Goal: Task Accomplishment & Management: Manage account settings

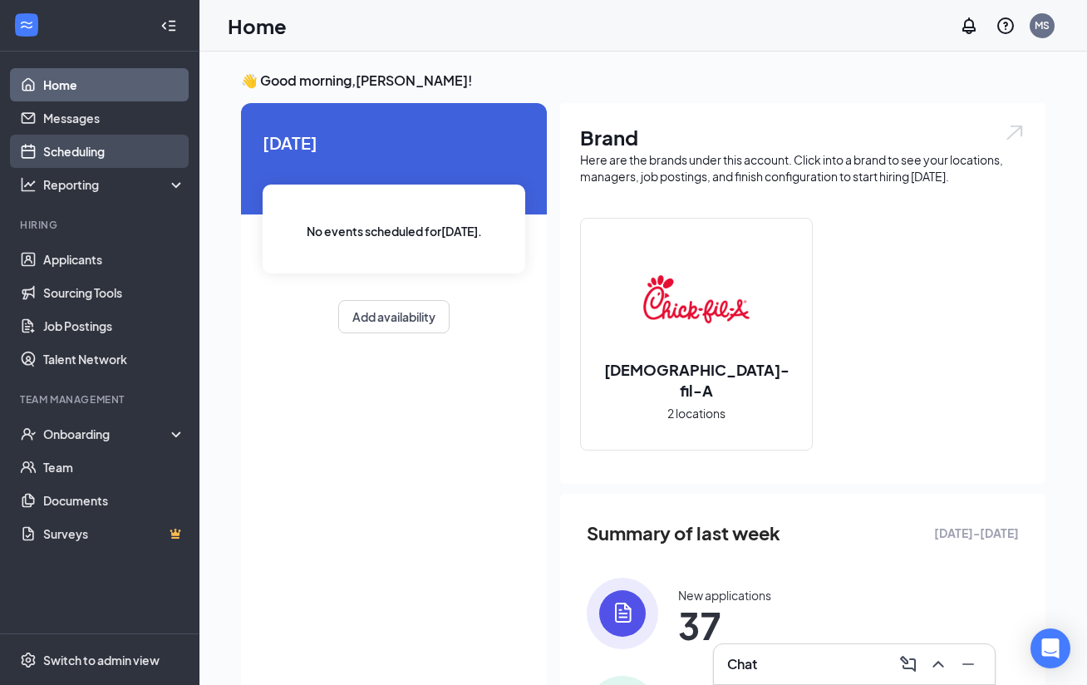
click at [106, 150] on link "Scheduling" at bounding box center [114, 151] width 142 height 33
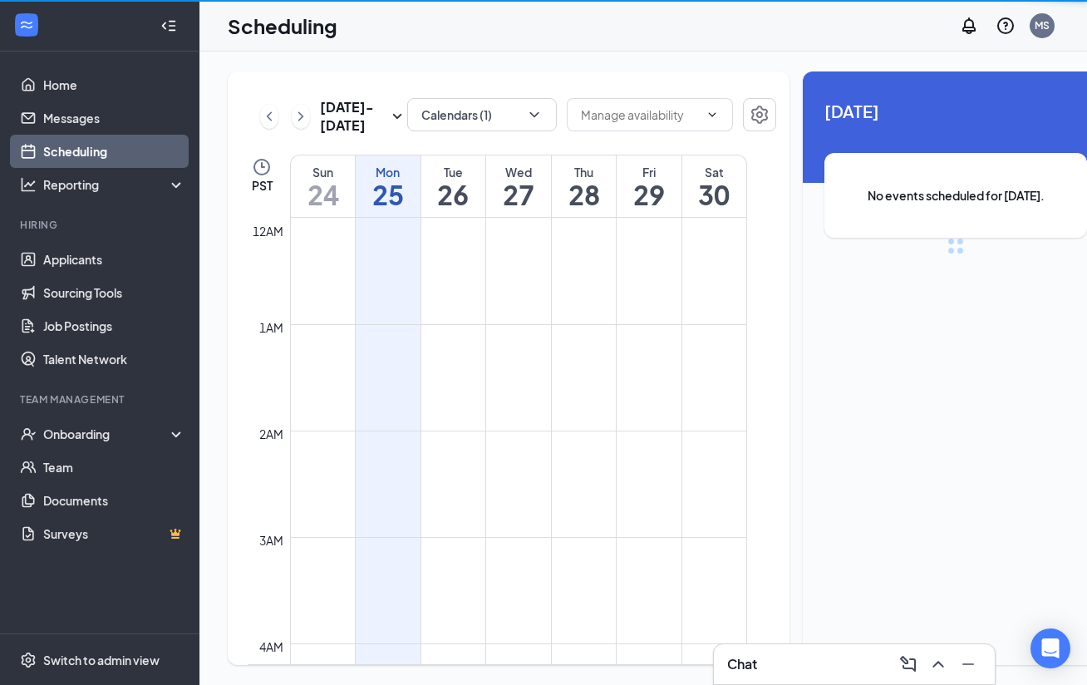
scroll to position [817, 0]
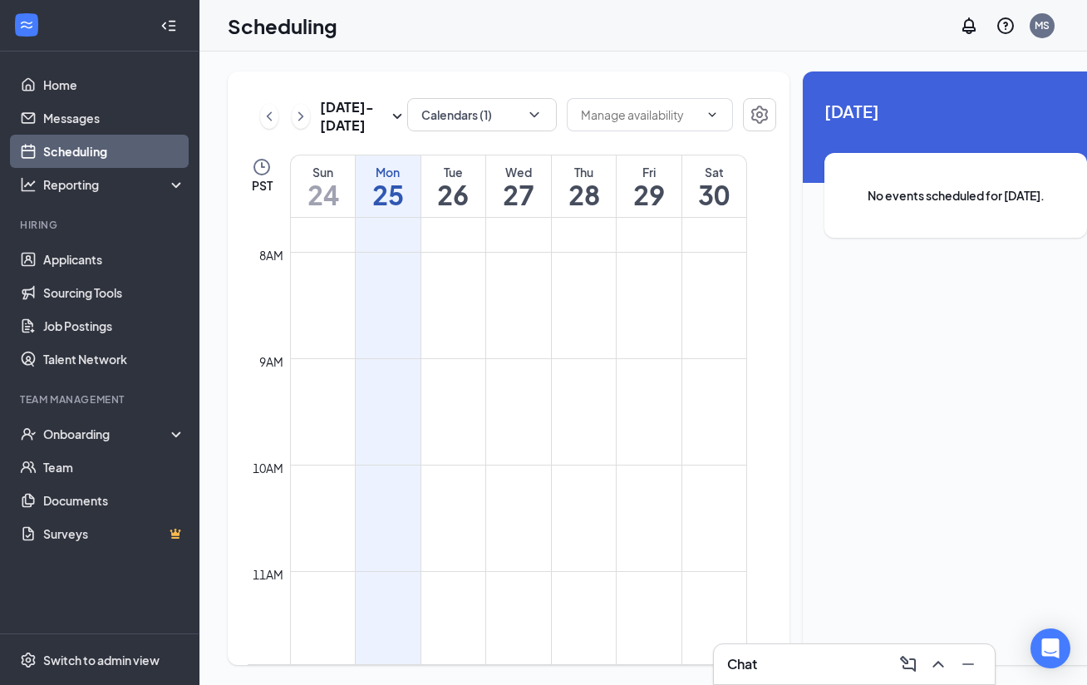
click at [449, 209] on h1 "26" at bounding box center [453, 194] width 65 height 28
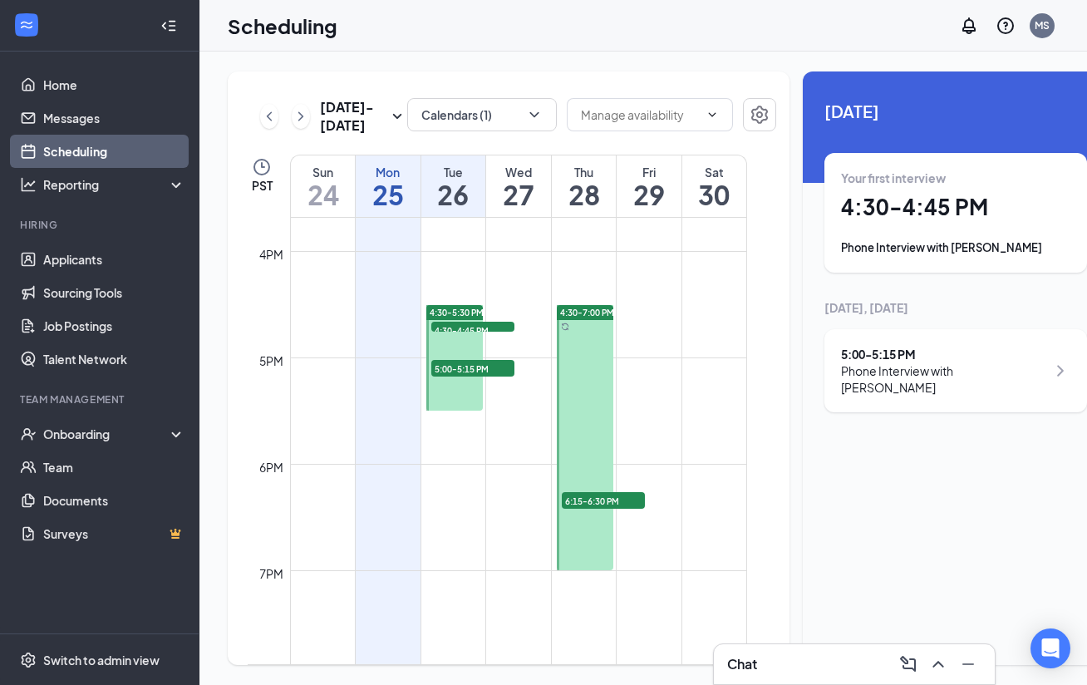
scroll to position [1684, 0]
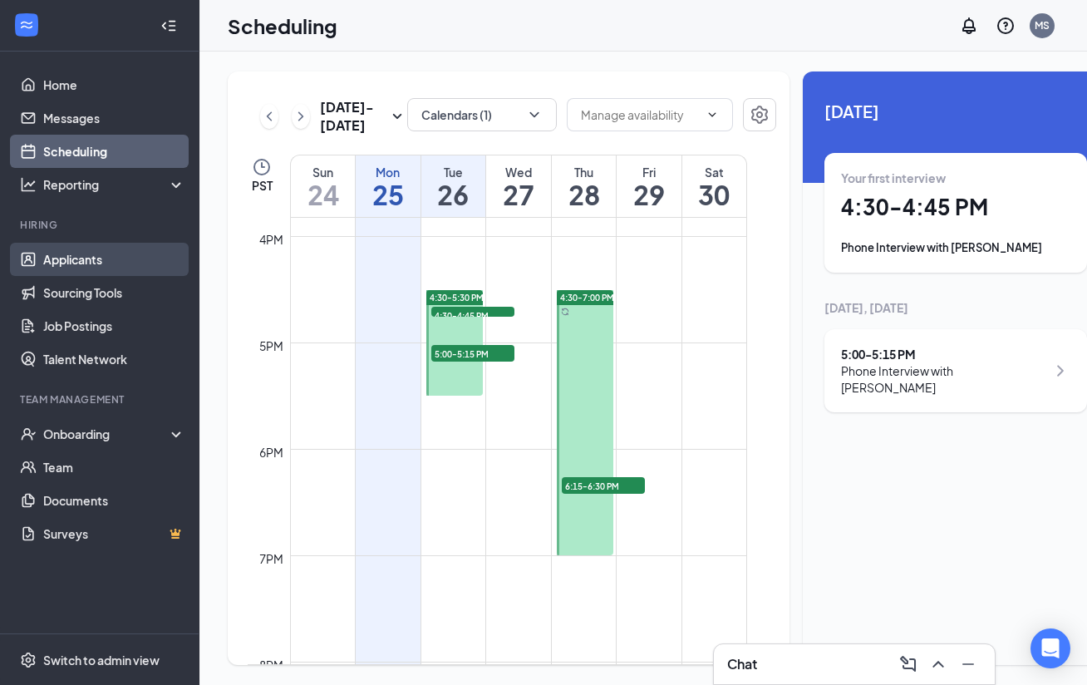
click at [45, 254] on link "Applicants" at bounding box center [114, 259] width 142 height 33
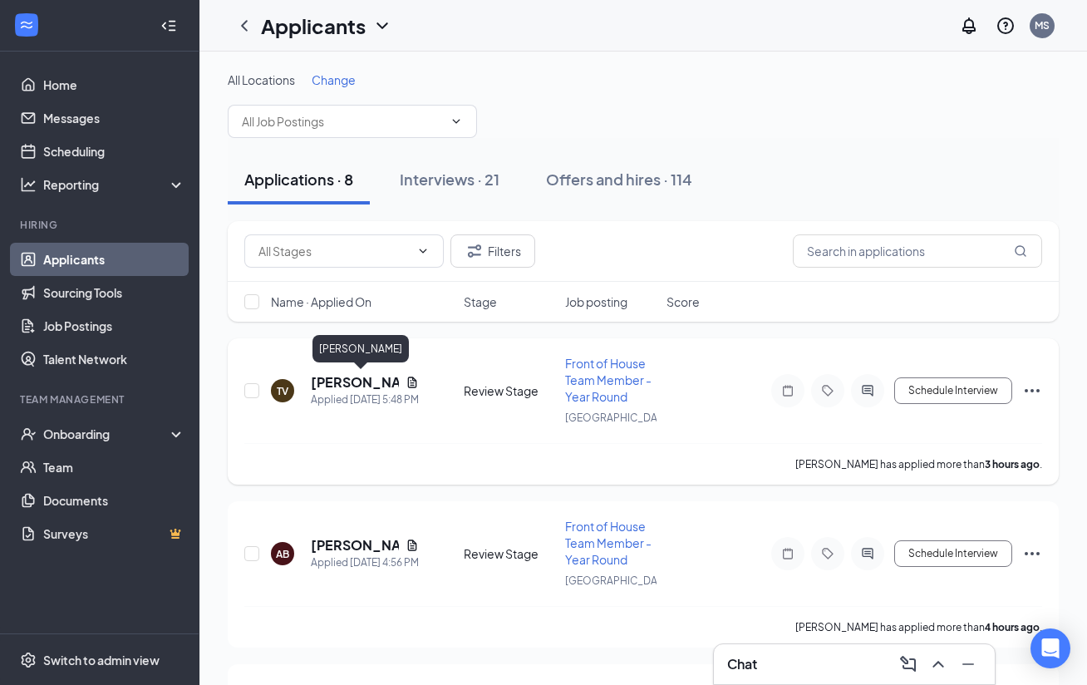
click at [337, 379] on h5 "[PERSON_NAME]" at bounding box center [355, 382] width 88 height 18
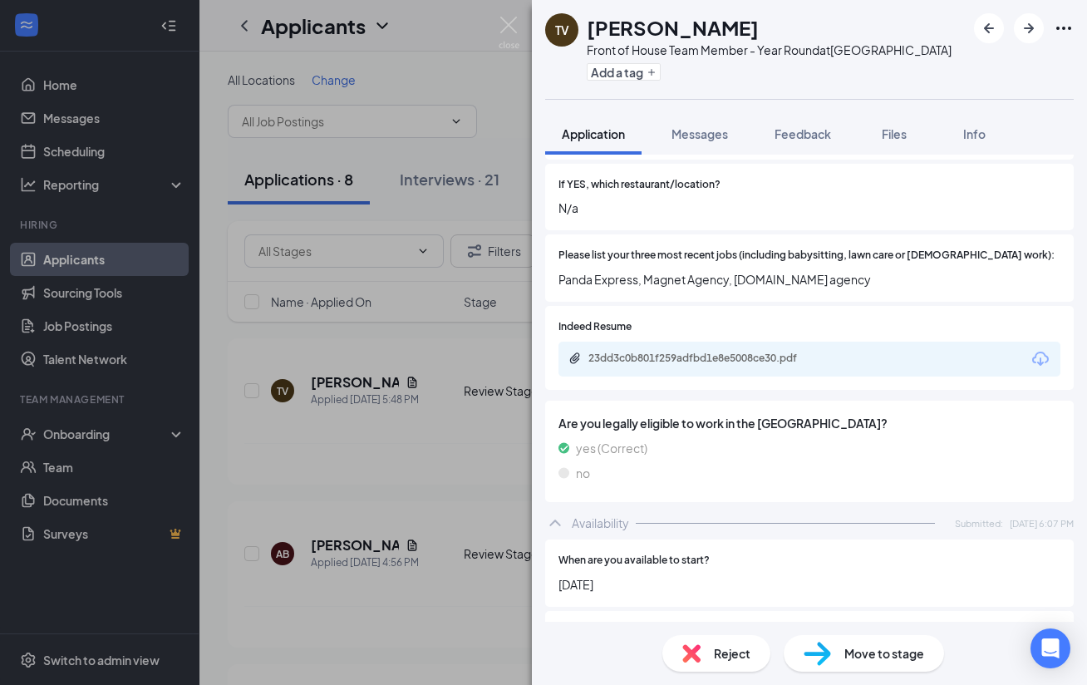
scroll to position [428, 0]
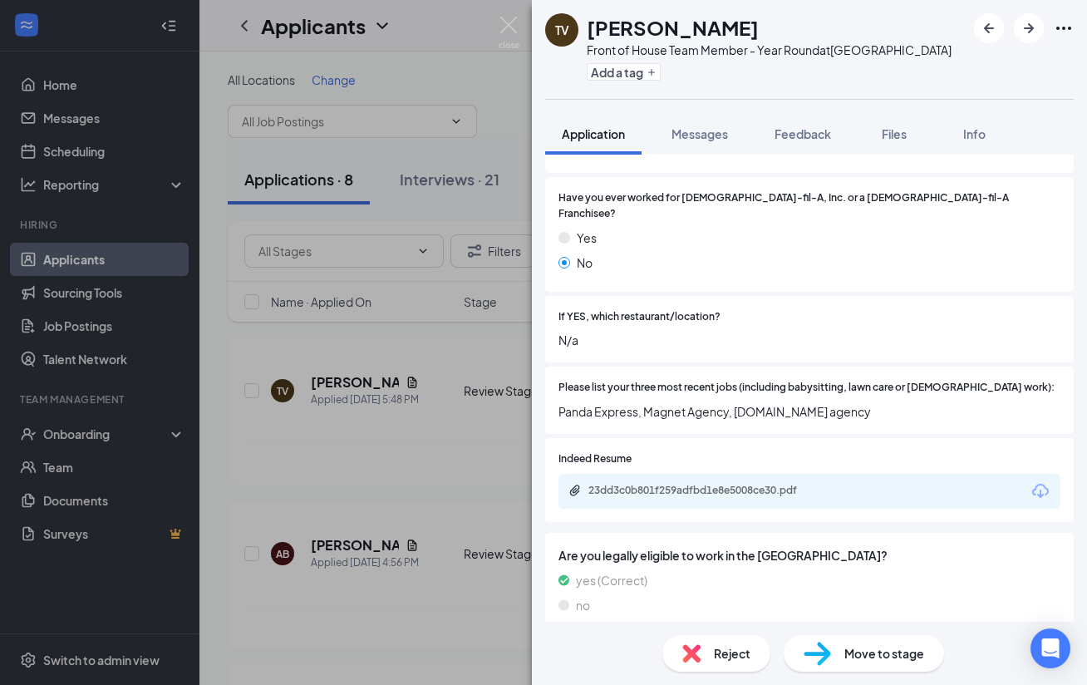
click at [701, 651] on div "Reject" at bounding box center [716, 653] width 108 height 37
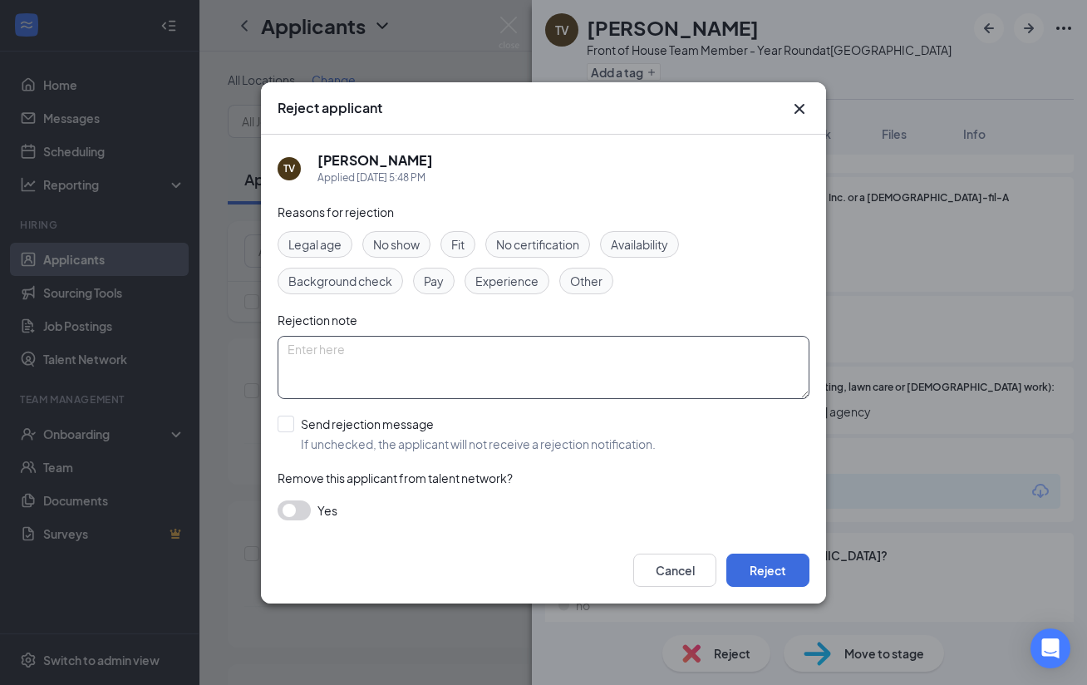
click at [562, 357] on textarea at bounding box center [544, 367] width 532 height 63
type textarea "Hiring PT"
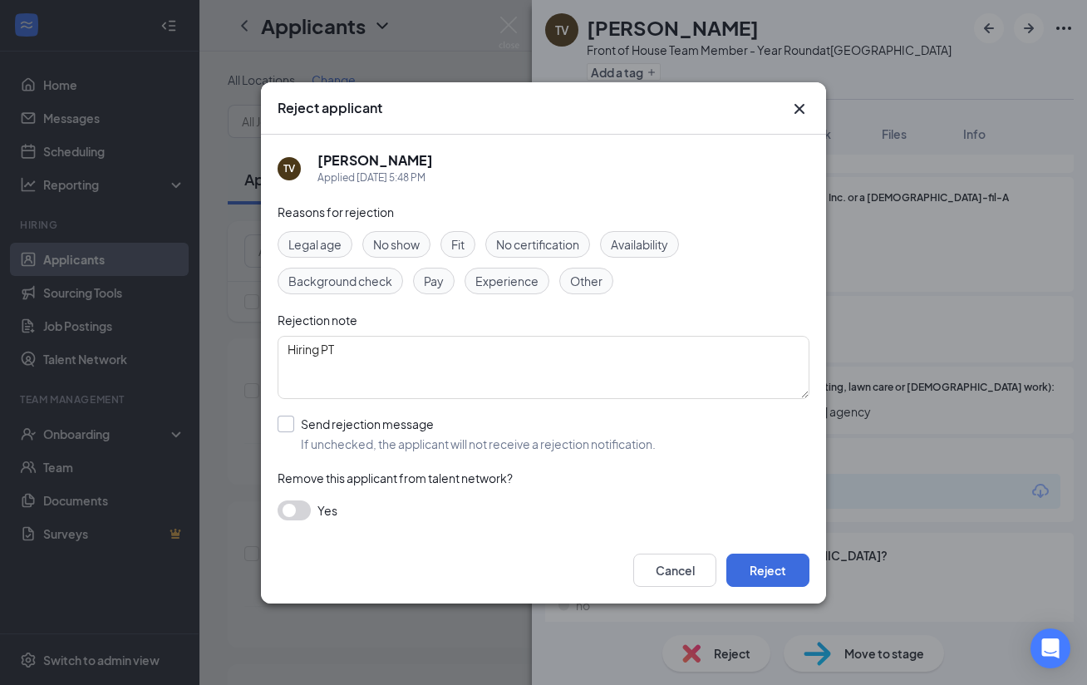
click at [301, 416] on input "Send rejection message If unchecked, the applicant will not receive a rejection…" at bounding box center [467, 434] width 378 height 37
checkbox input "true"
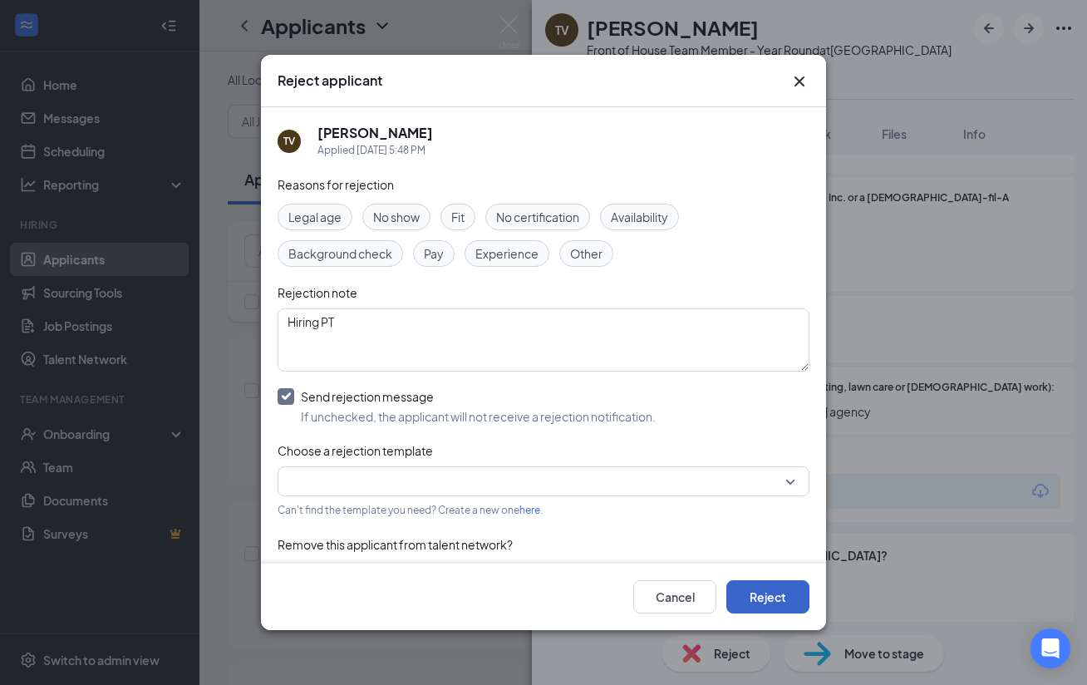
click at [766, 604] on button "Reject" at bounding box center [767, 596] width 83 height 33
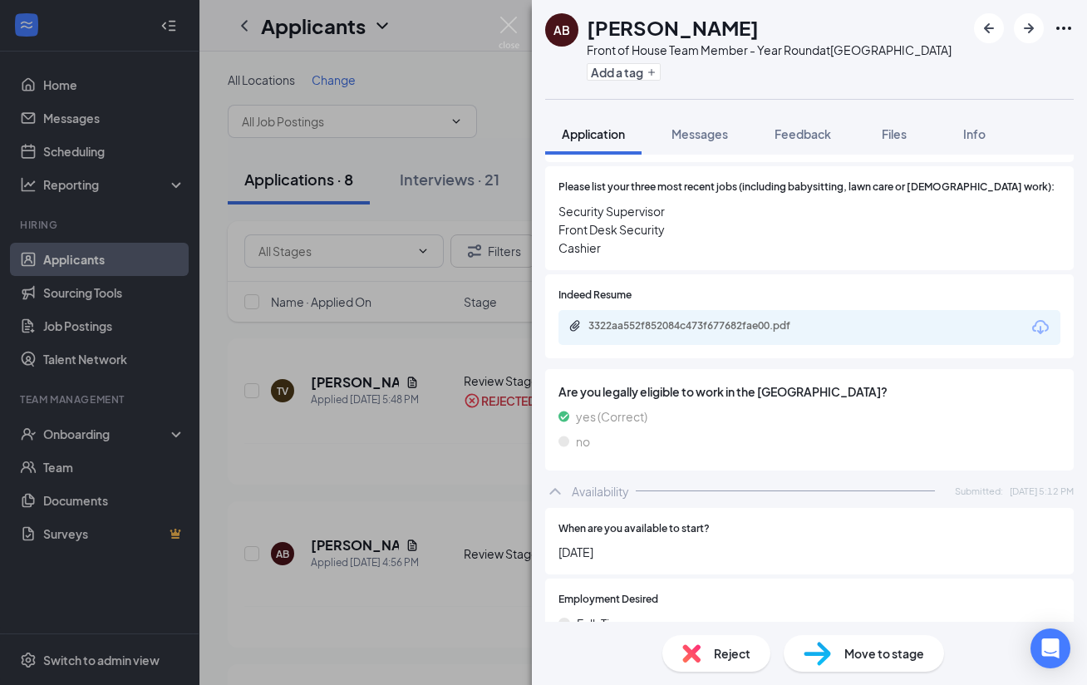
scroll to position [641, 0]
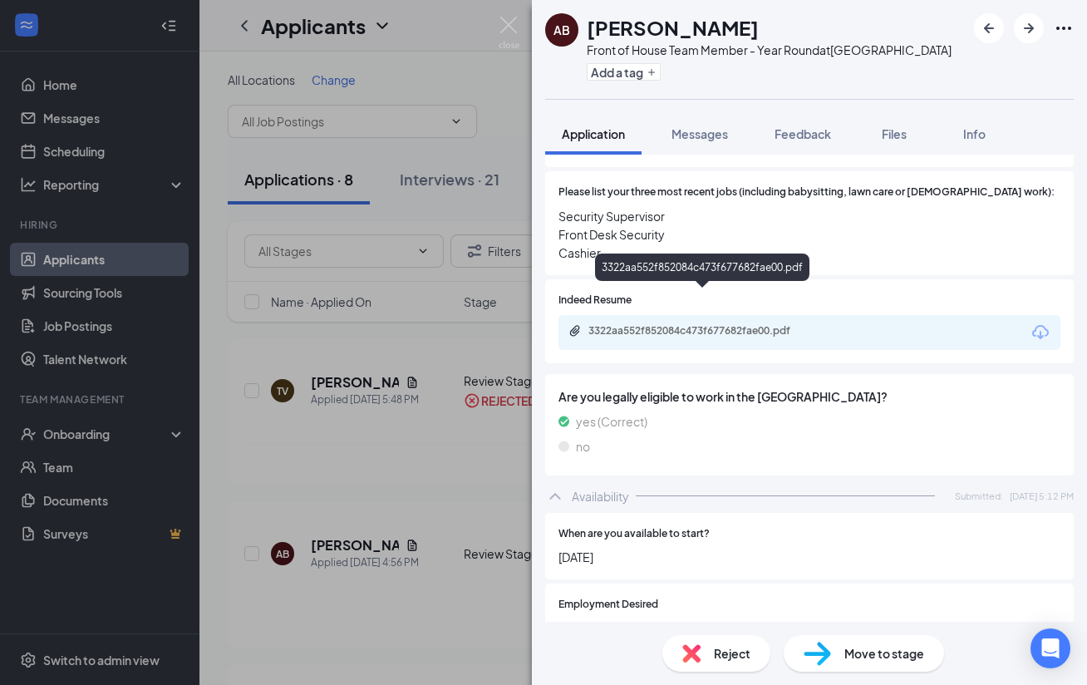
click at [718, 324] on div "3322aa552f852084c473f677682fae00.pdf" at bounding box center [704, 330] width 233 height 13
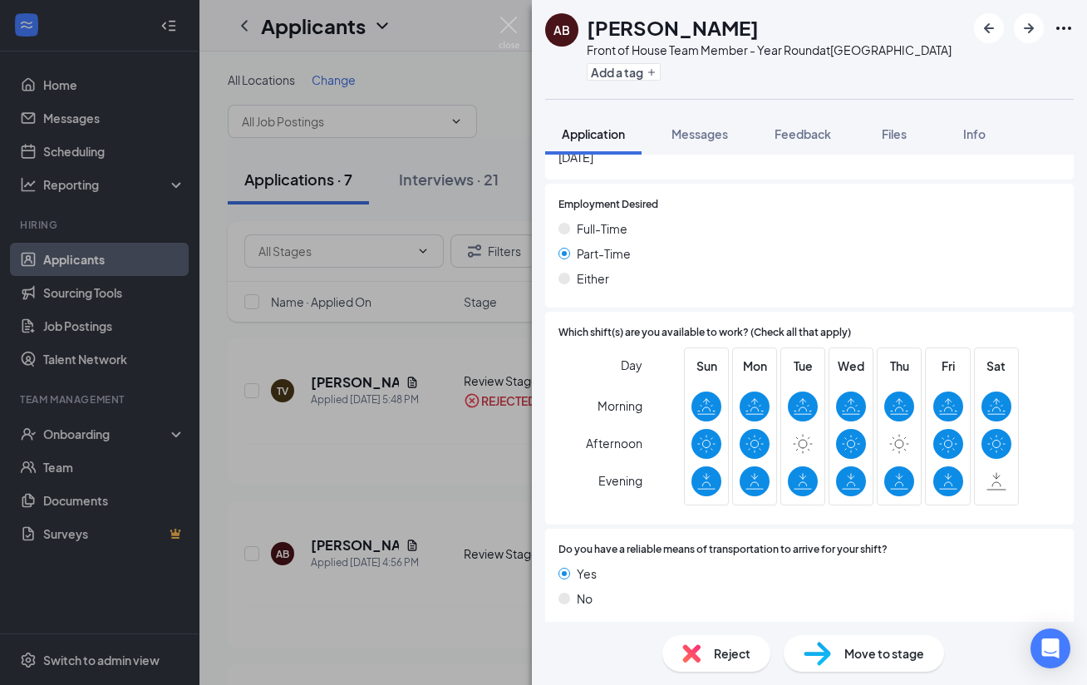
scroll to position [1003, 0]
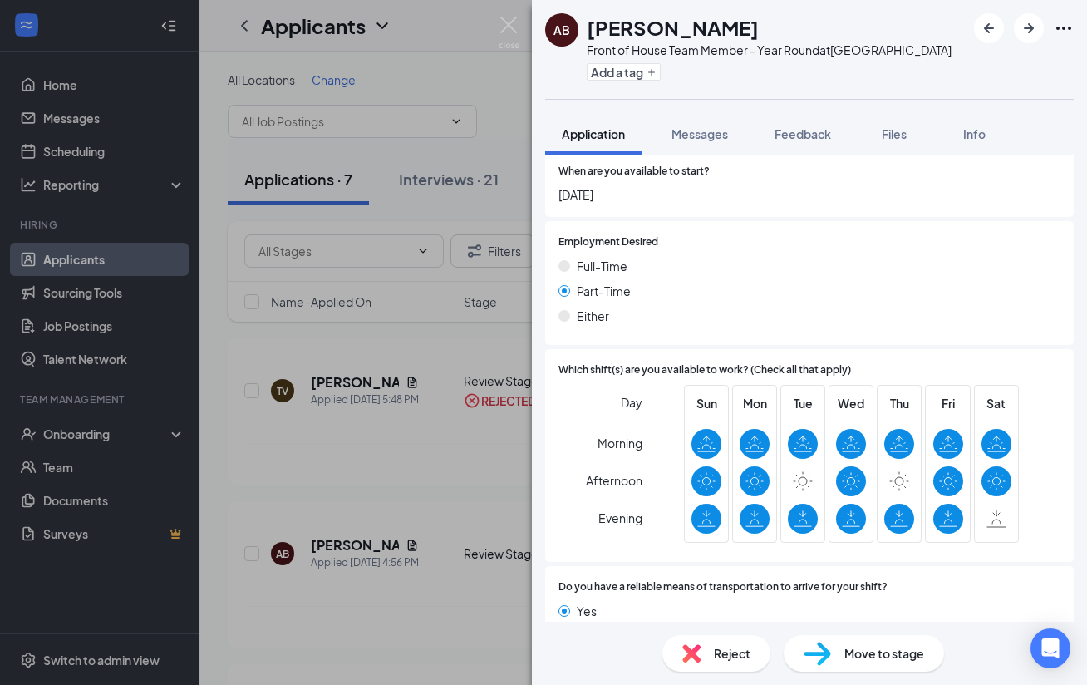
click at [874, 640] on div "Move to stage" at bounding box center [864, 653] width 160 height 37
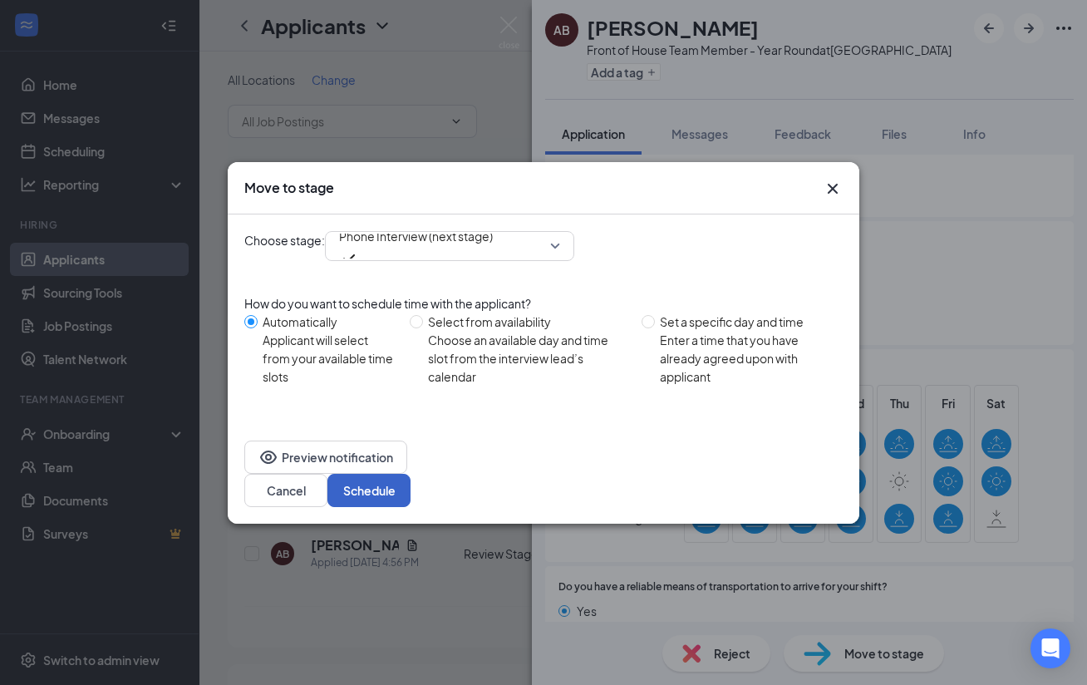
click at [411, 474] on button "Schedule" at bounding box center [368, 490] width 83 height 33
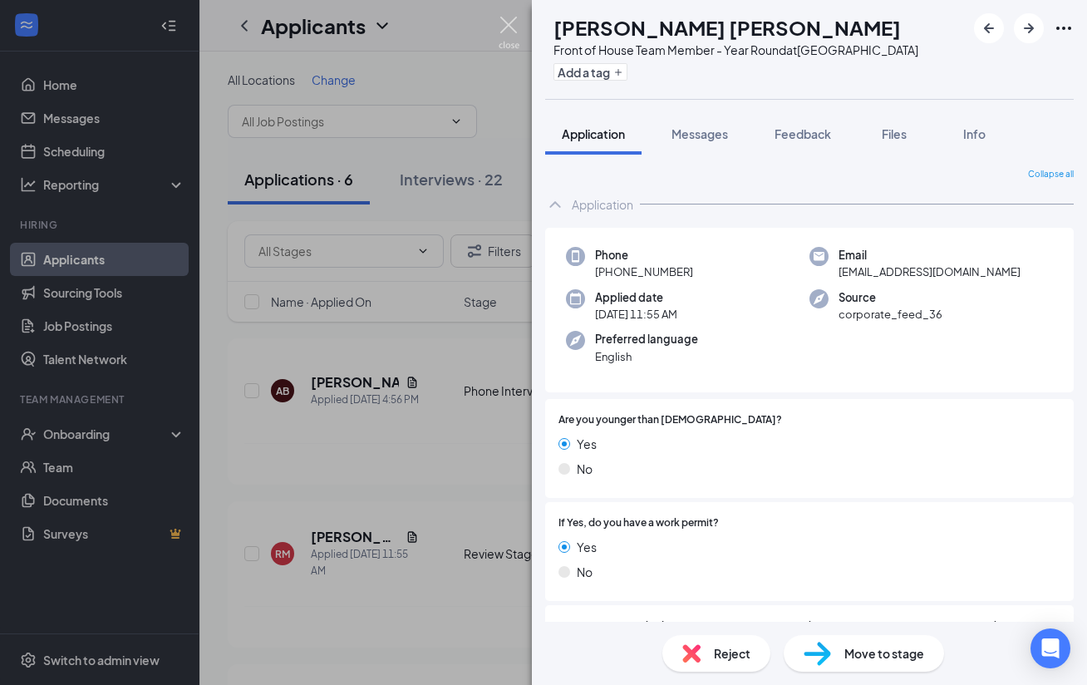
click at [505, 22] on img at bounding box center [509, 33] width 21 height 32
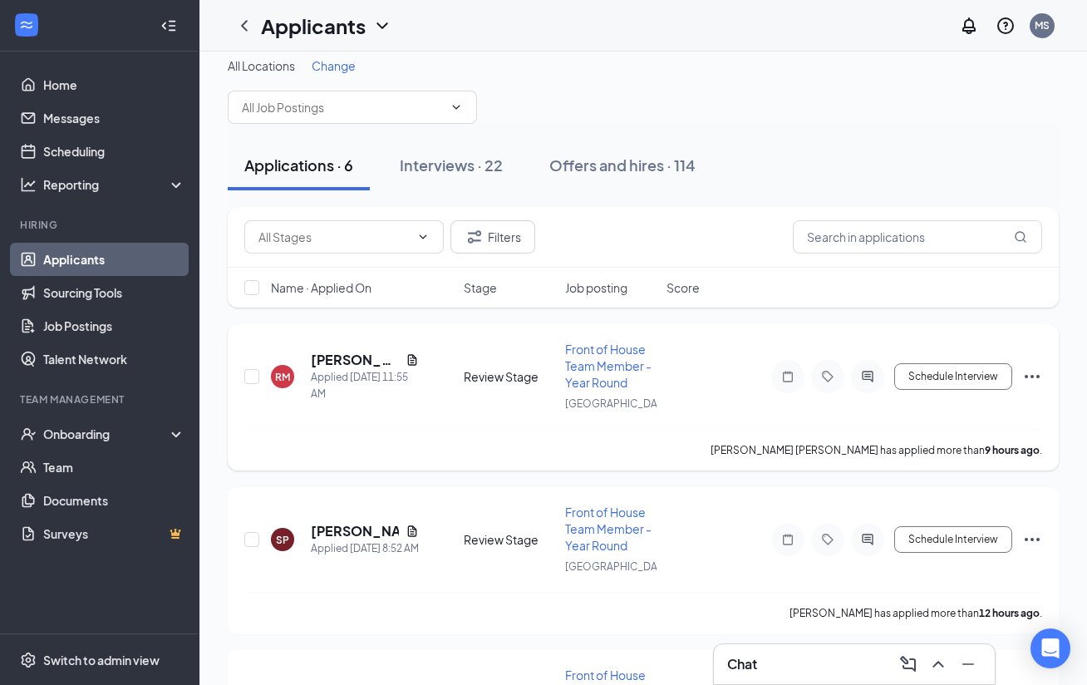
scroll to position [16, 0]
click at [344, 362] on h5 "[PERSON_NAME] [PERSON_NAME]" at bounding box center [355, 358] width 88 height 18
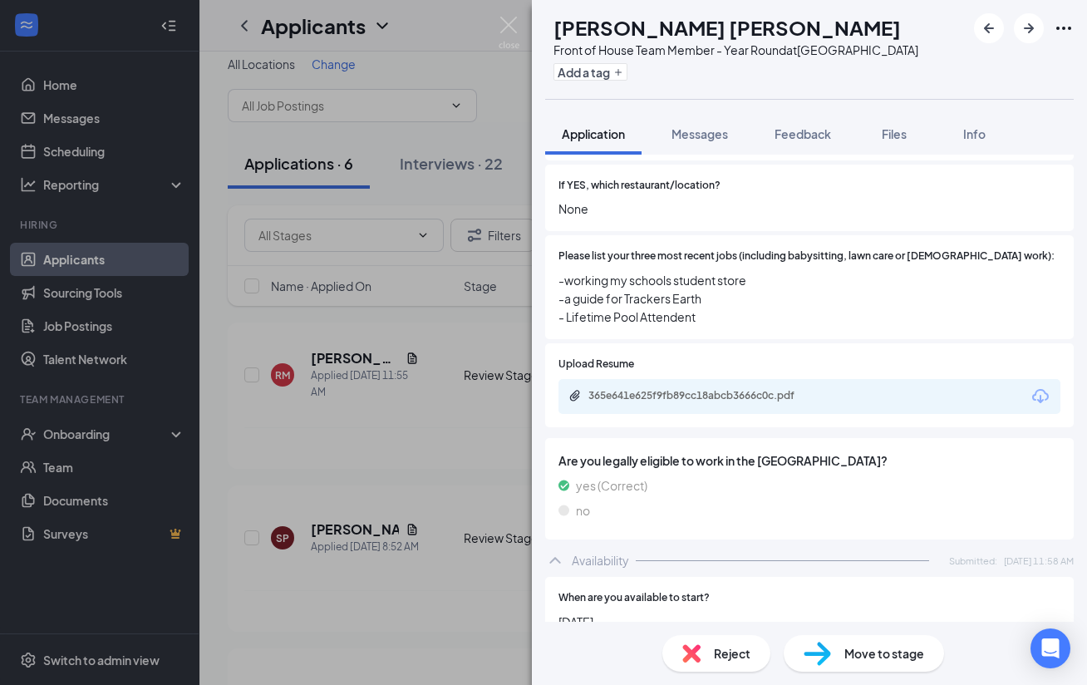
scroll to position [410, 0]
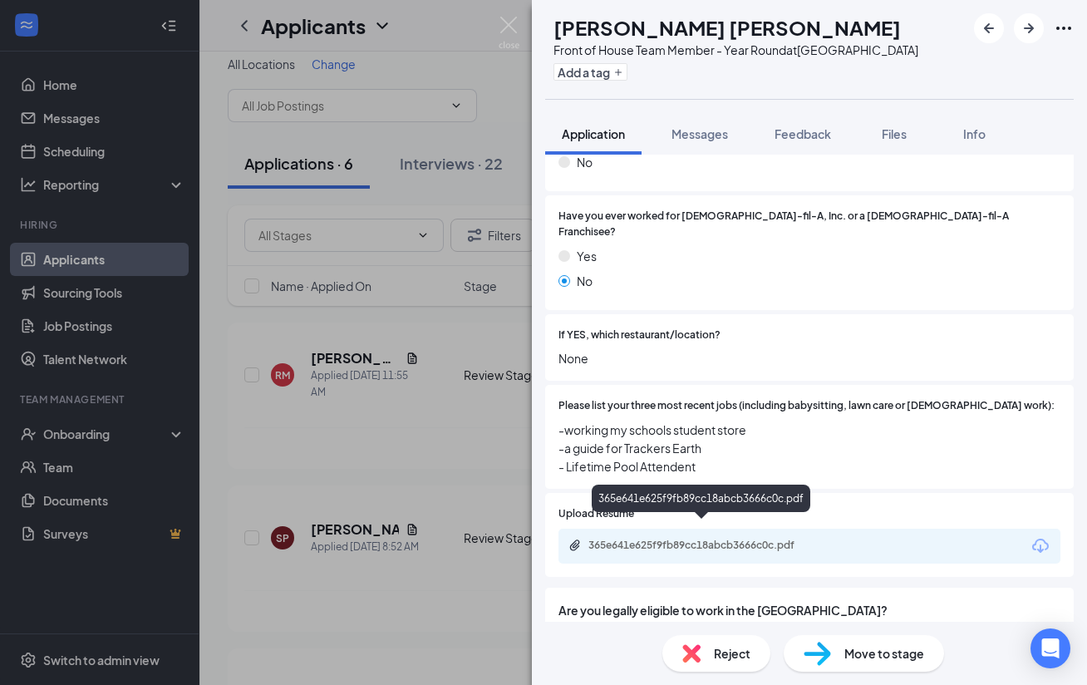
click at [719, 539] on div "365e641e625f9fb89cc18abcb3666c0c.pdf" at bounding box center [704, 545] width 233 height 13
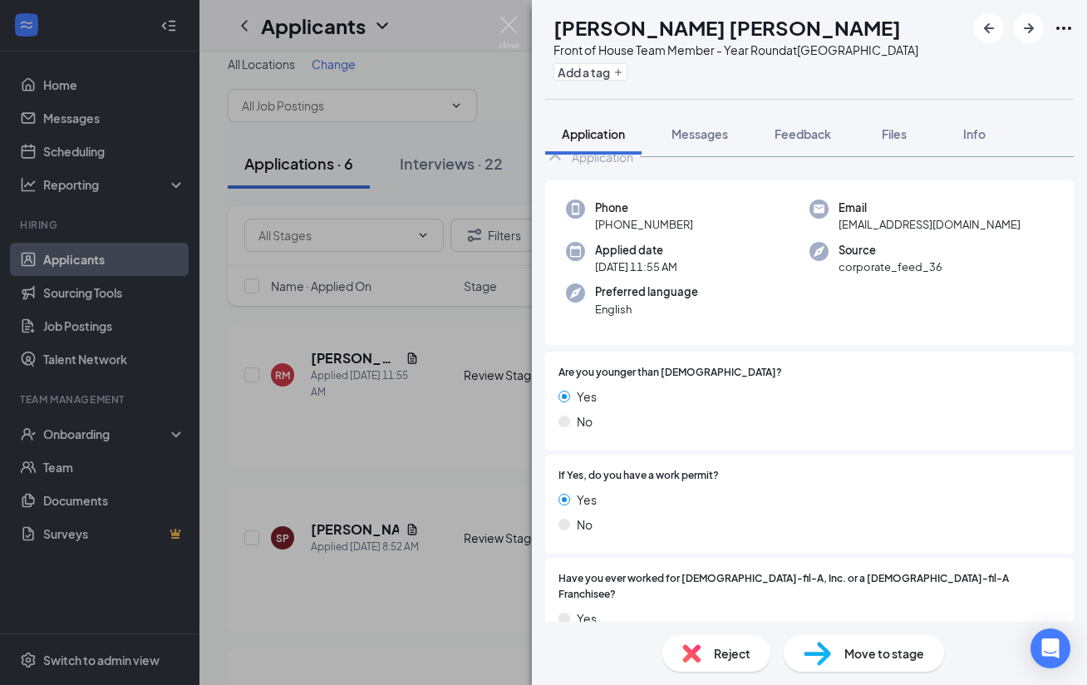
scroll to position [0, 0]
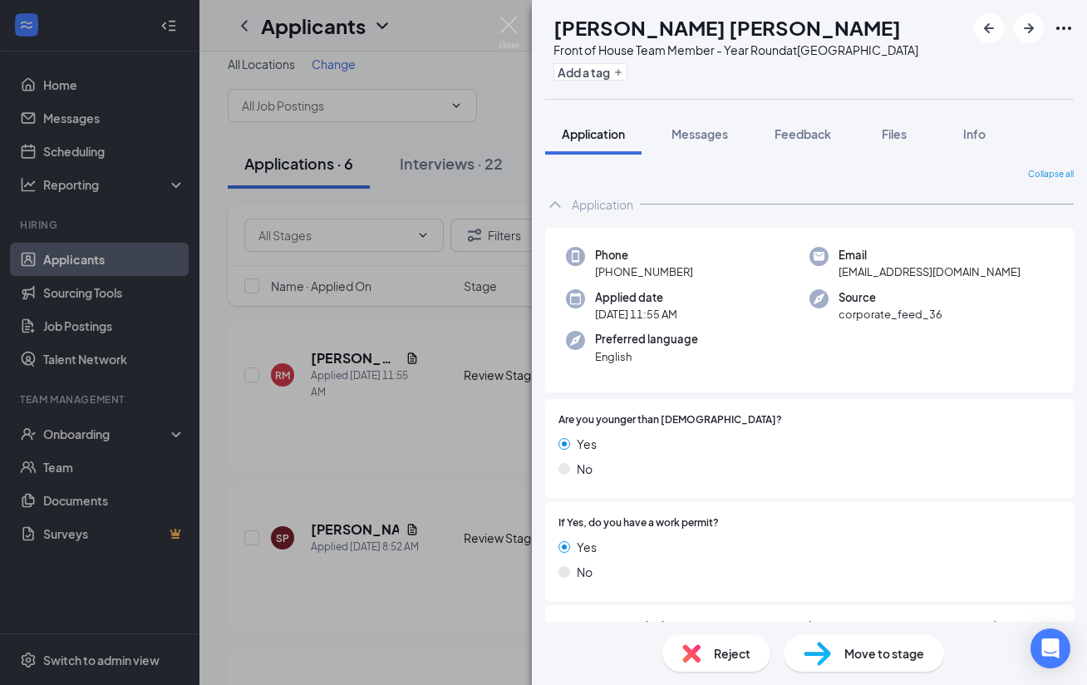
click at [849, 644] on span "Move to stage" at bounding box center [884, 653] width 80 height 18
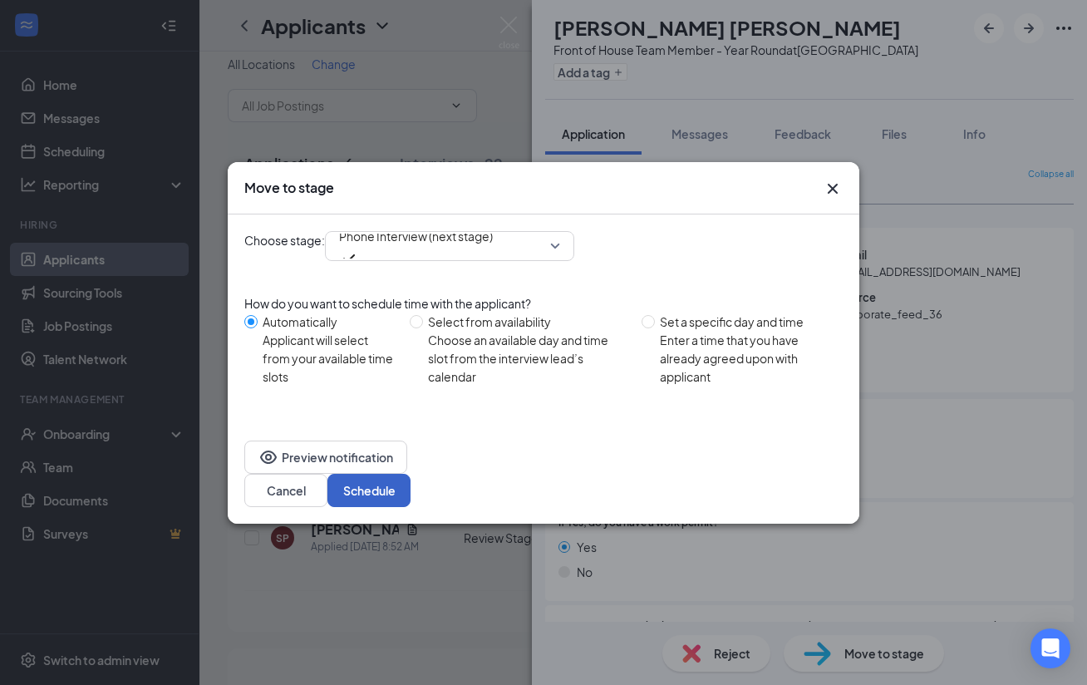
click at [411, 474] on button "Schedule" at bounding box center [368, 490] width 83 height 33
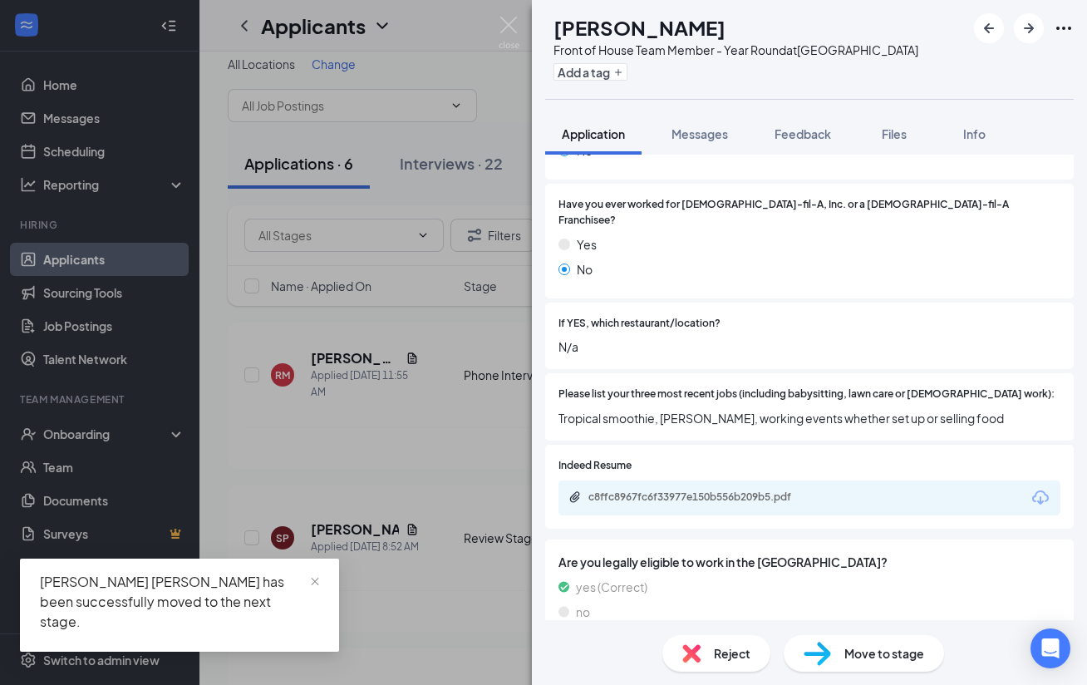
scroll to position [470, 0]
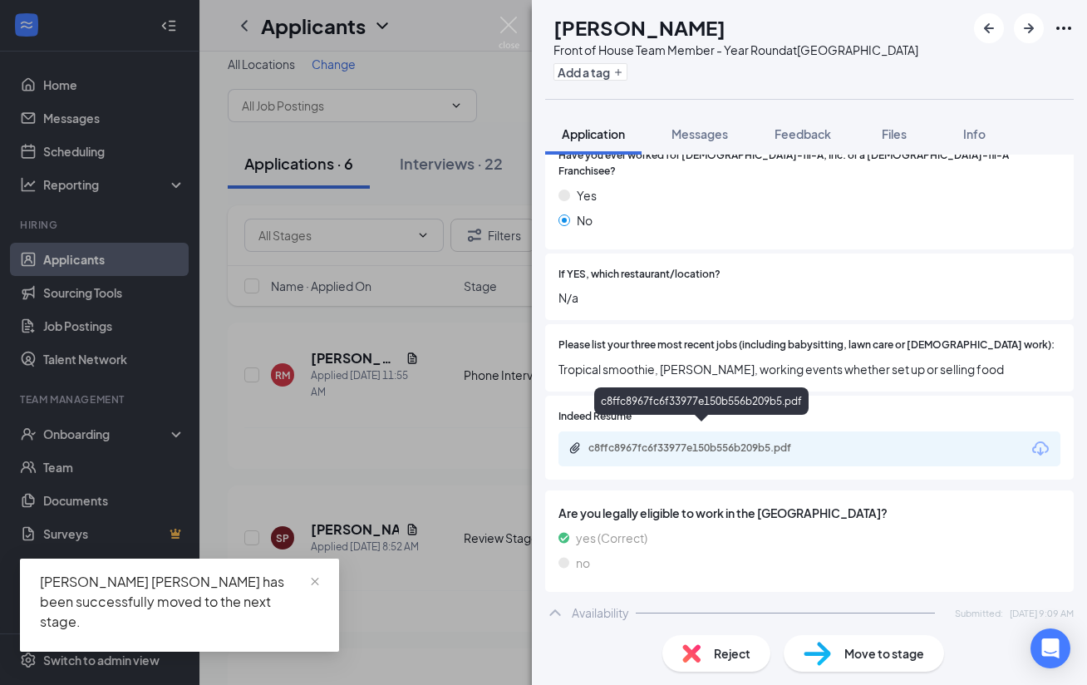
click at [716, 441] on div "c8ffc8967fc6f33977e150b556b209b5.pdf" at bounding box center [704, 447] width 233 height 13
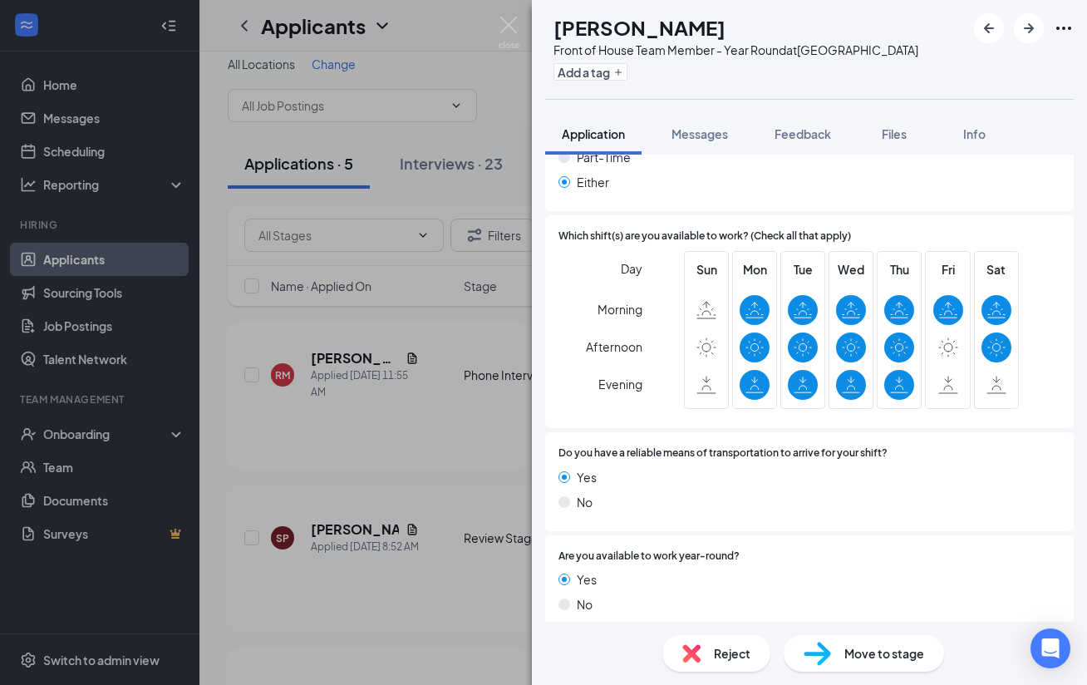
scroll to position [689, 0]
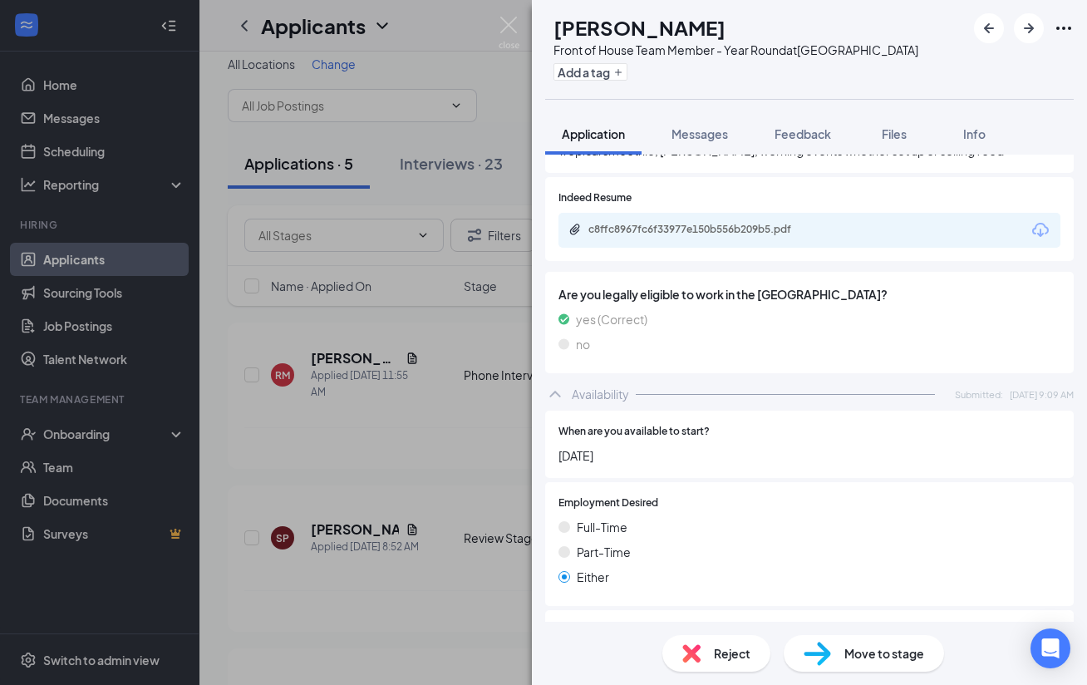
click at [717, 651] on span "Reject" at bounding box center [732, 653] width 37 height 18
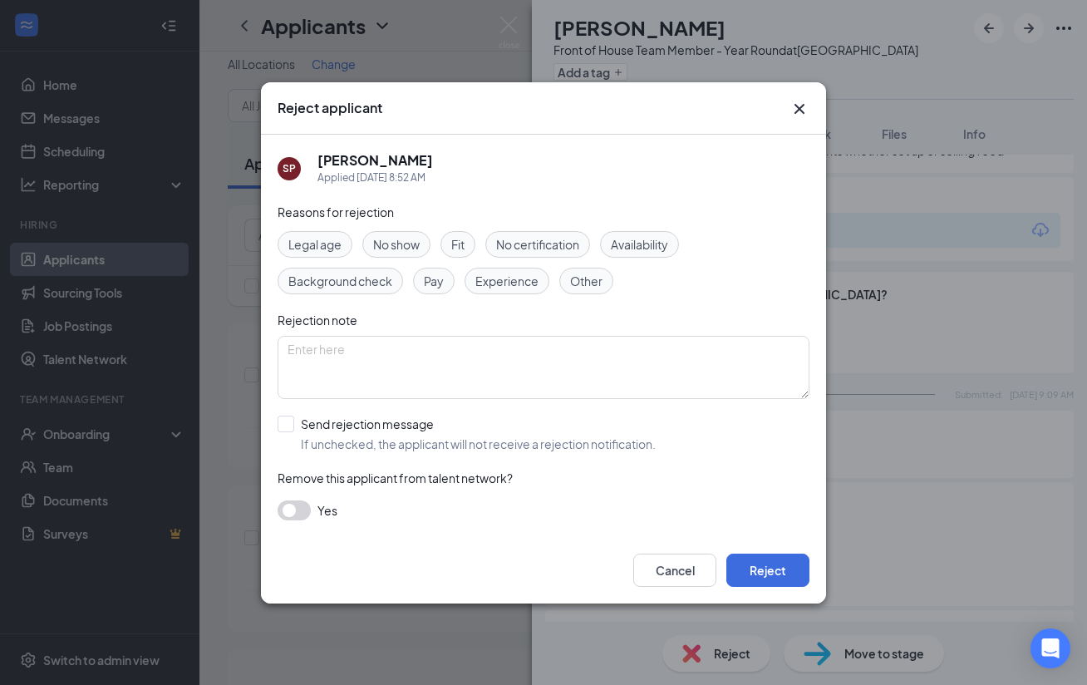
click at [657, 262] on div "Legal age No show Fit No certification Availability Background check Pay Experi…" at bounding box center [544, 262] width 532 height 63
click at [653, 242] on span "Availability" at bounding box center [639, 244] width 57 height 18
click at [385, 421] on input "Send rejection message If unchecked, the applicant will not receive a rejection…" at bounding box center [467, 434] width 378 height 37
checkbox input "true"
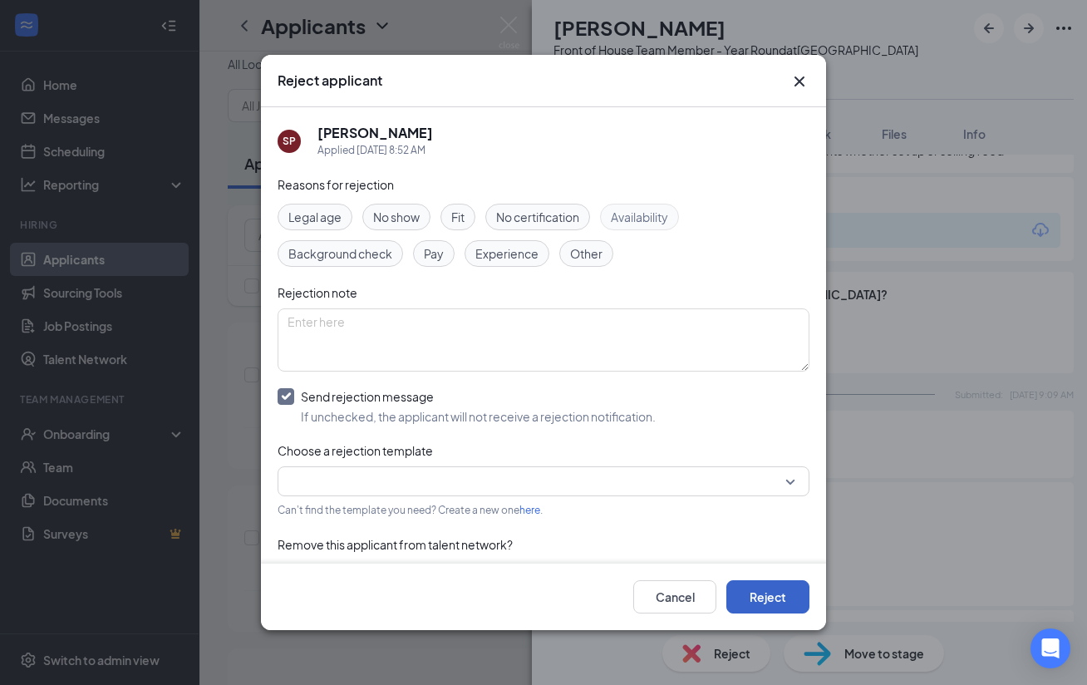
click at [784, 598] on button "Reject" at bounding box center [767, 596] width 83 height 33
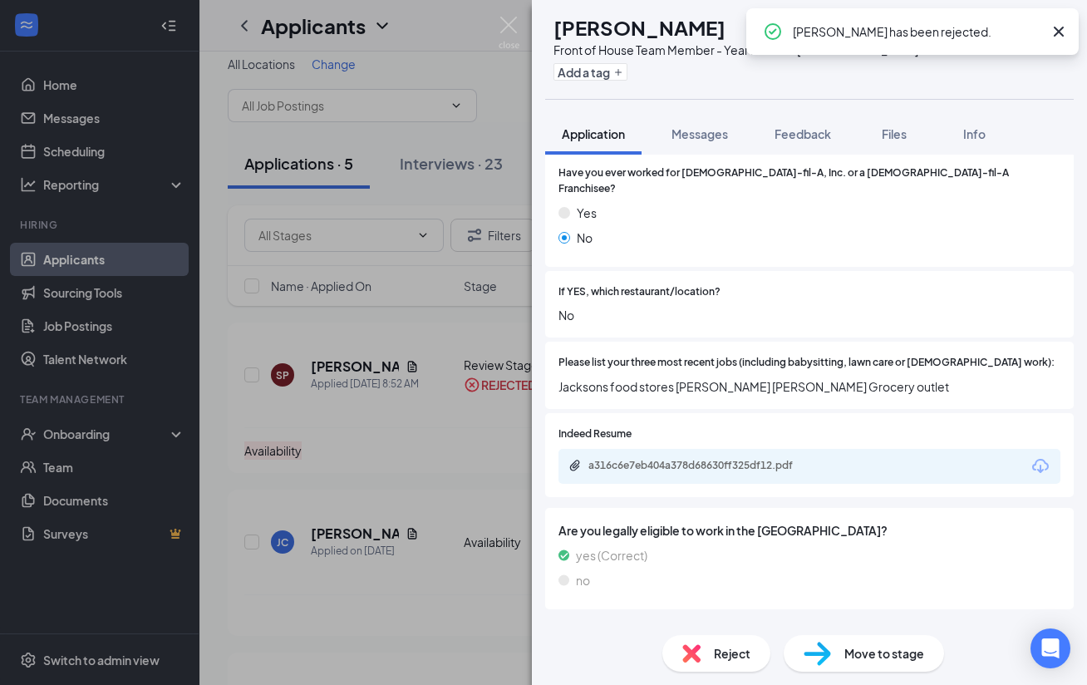
scroll to position [462, 0]
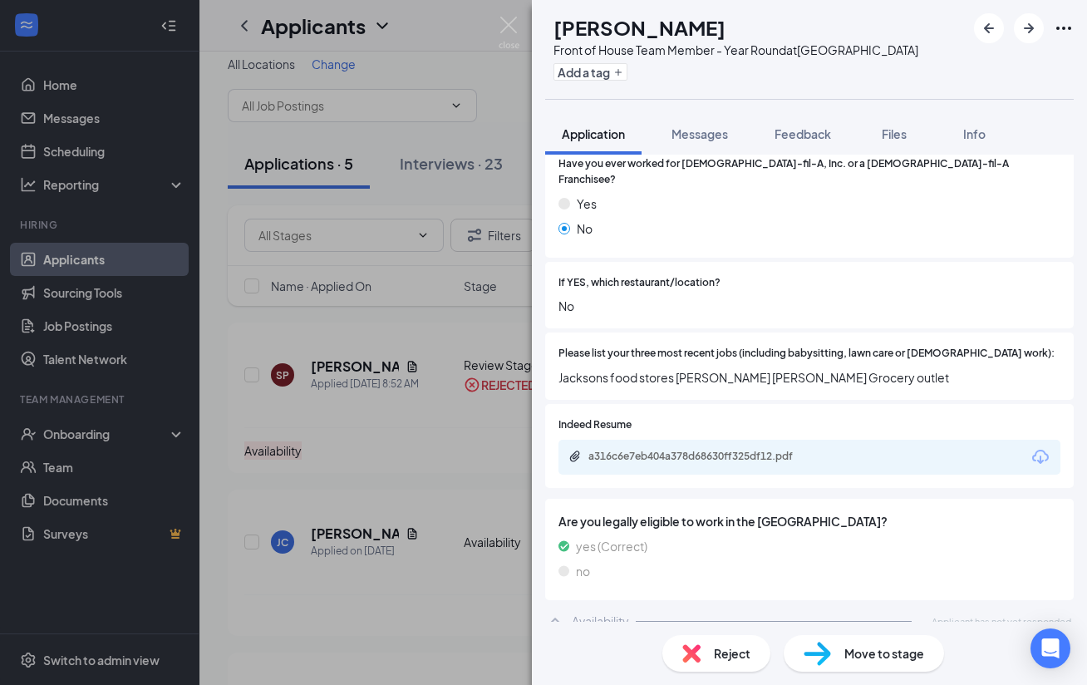
click at [722, 440] on div "a316c6e7eb404a378d68630ff325df12.pdf" at bounding box center [810, 457] width 502 height 35
click at [721, 450] on div "a316c6e7eb404a378d68630ff325df12.pdf" at bounding box center [704, 456] width 233 height 13
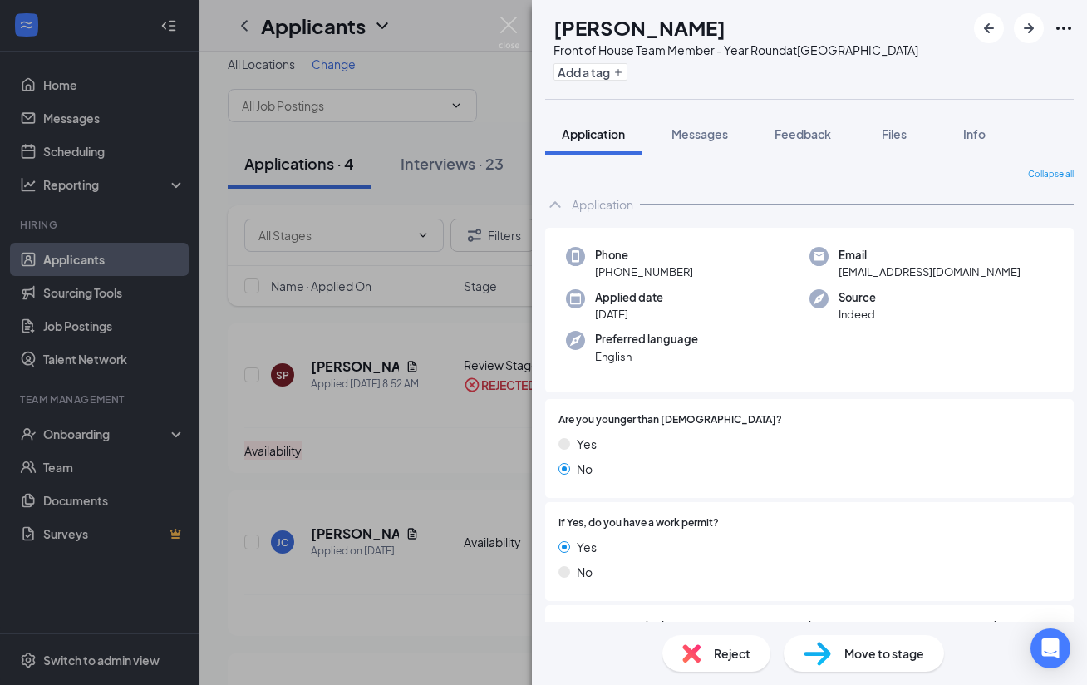
click at [514, 20] on img at bounding box center [509, 33] width 21 height 32
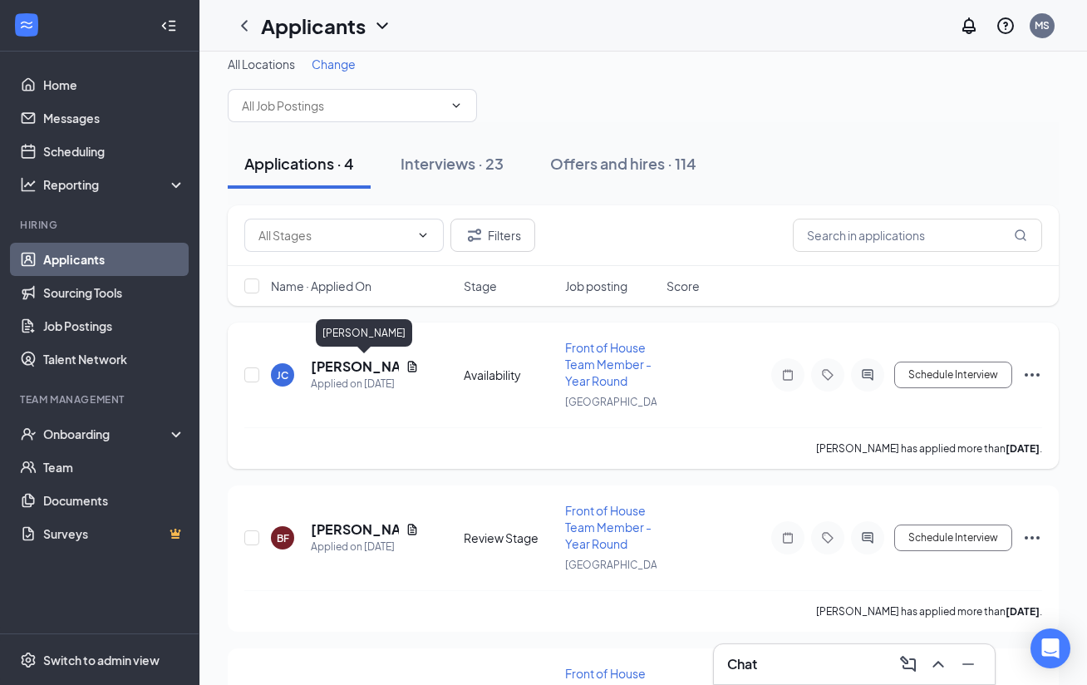
click at [361, 369] on h5 "[PERSON_NAME]" at bounding box center [355, 366] width 88 height 18
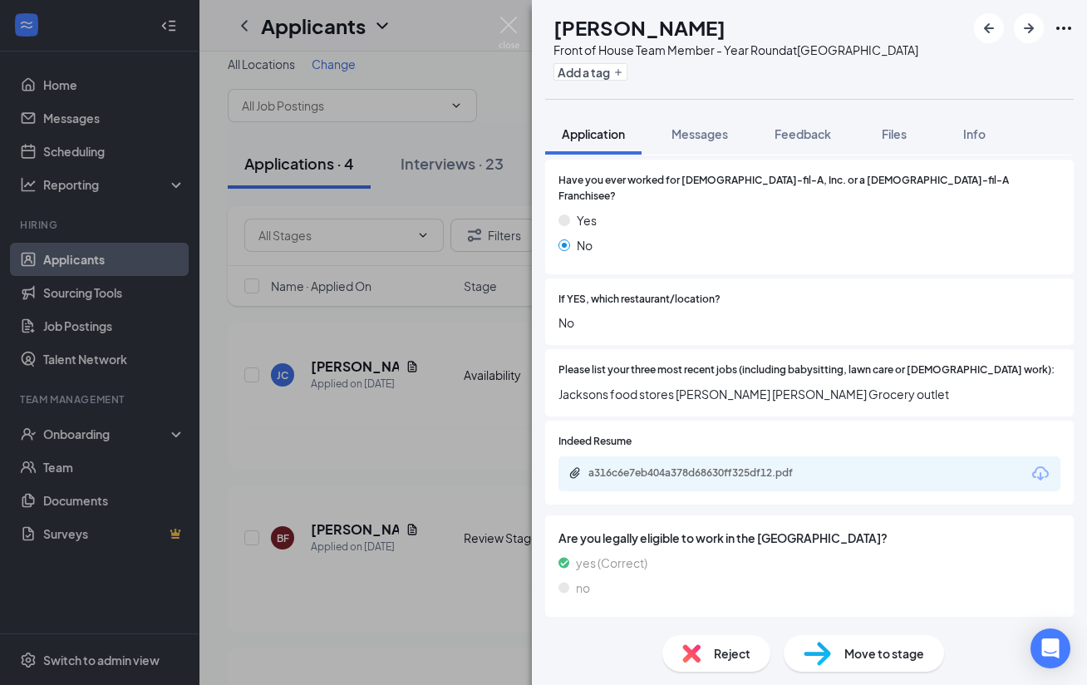
scroll to position [462, 0]
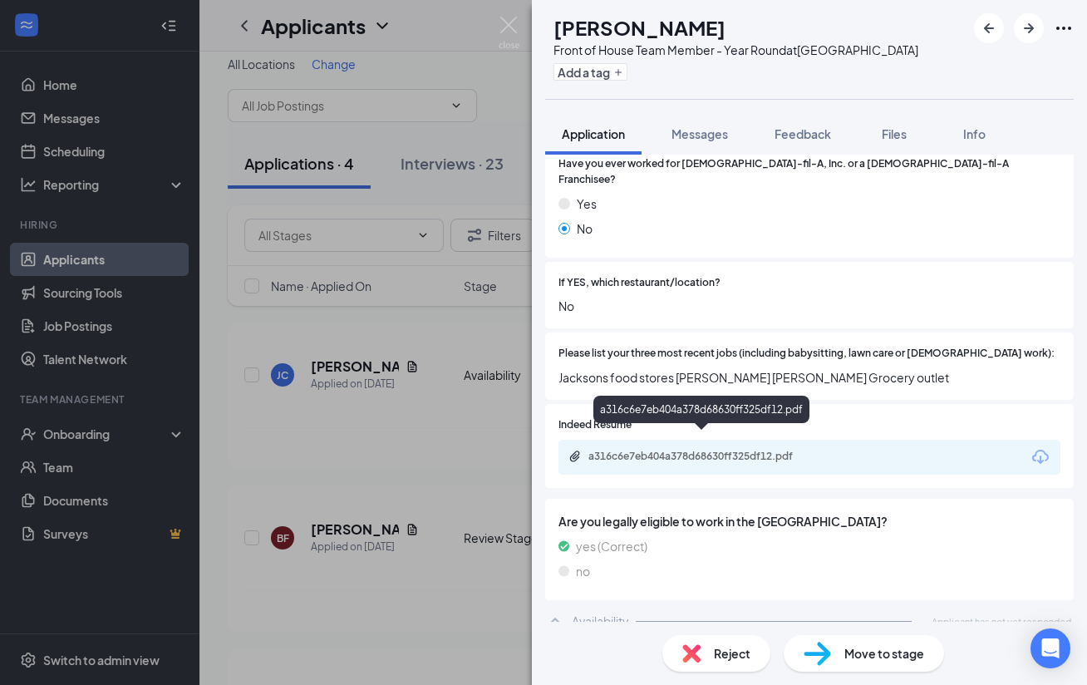
click at [736, 450] on div "a316c6e7eb404a378d68630ff325df12.pdf" at bounding box center [704, 456] width 233 height 13
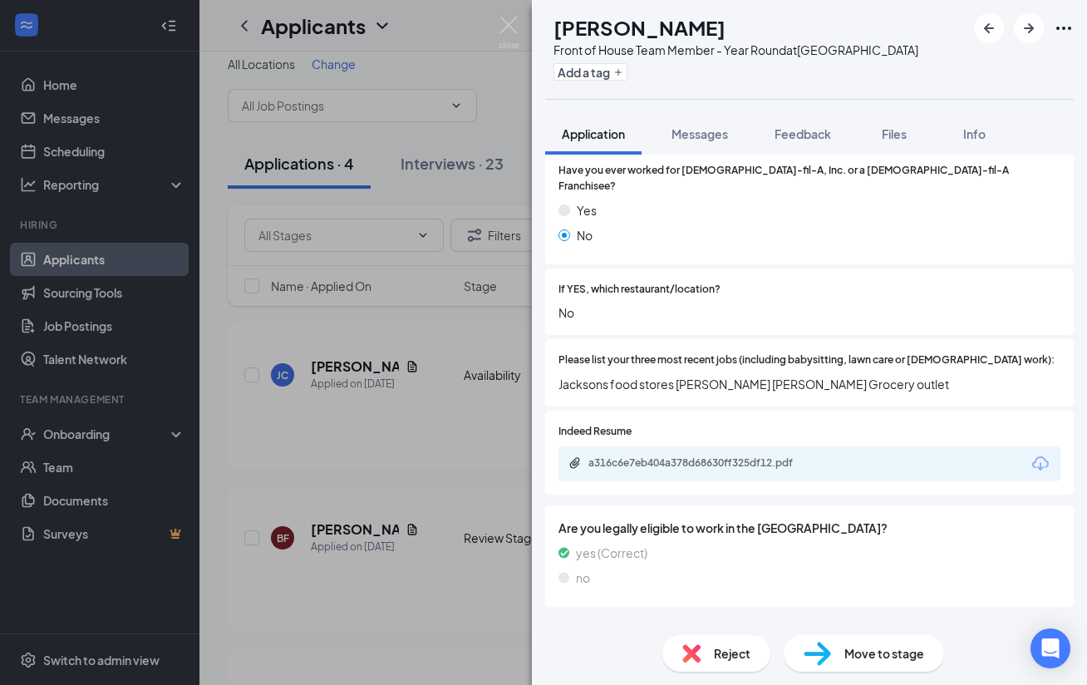
click at [711, 657] on div "Reject" at bounding box center [716, 653] width 108 height 37
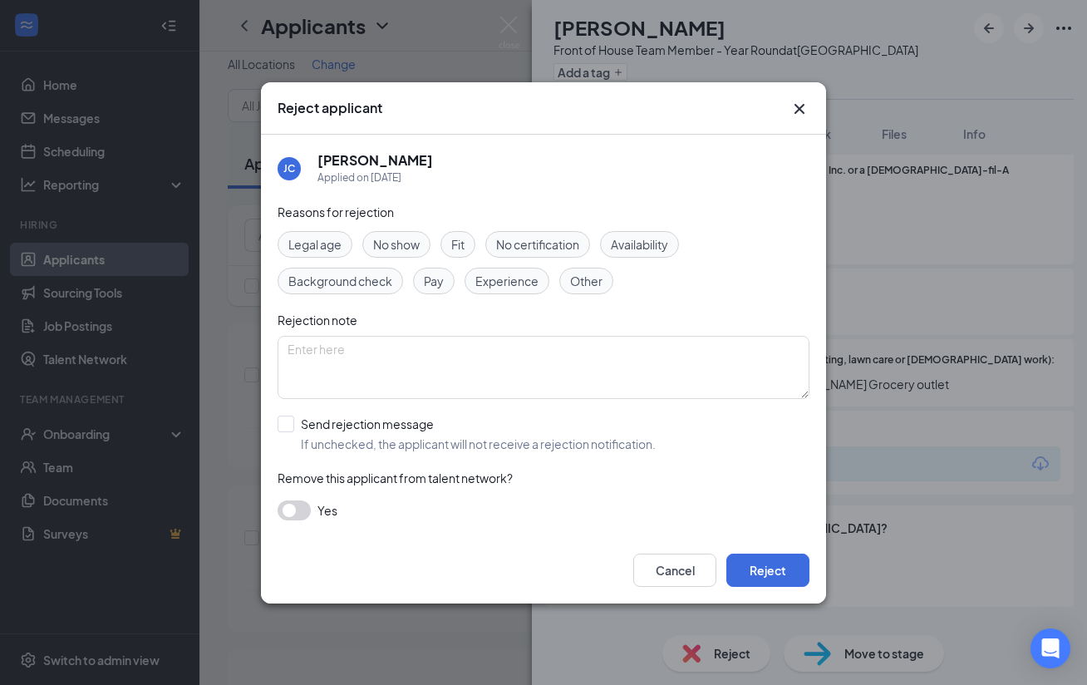
click at [495, 272] on span "Experience" at bounding box center [506, 281] width 63 height 18
click at [432, 426] on input "Send rejection message If unchecked, the applicant will not receive a rejection…" at bounding box center [467, 434] width 378 height 37
checkbox input "true"
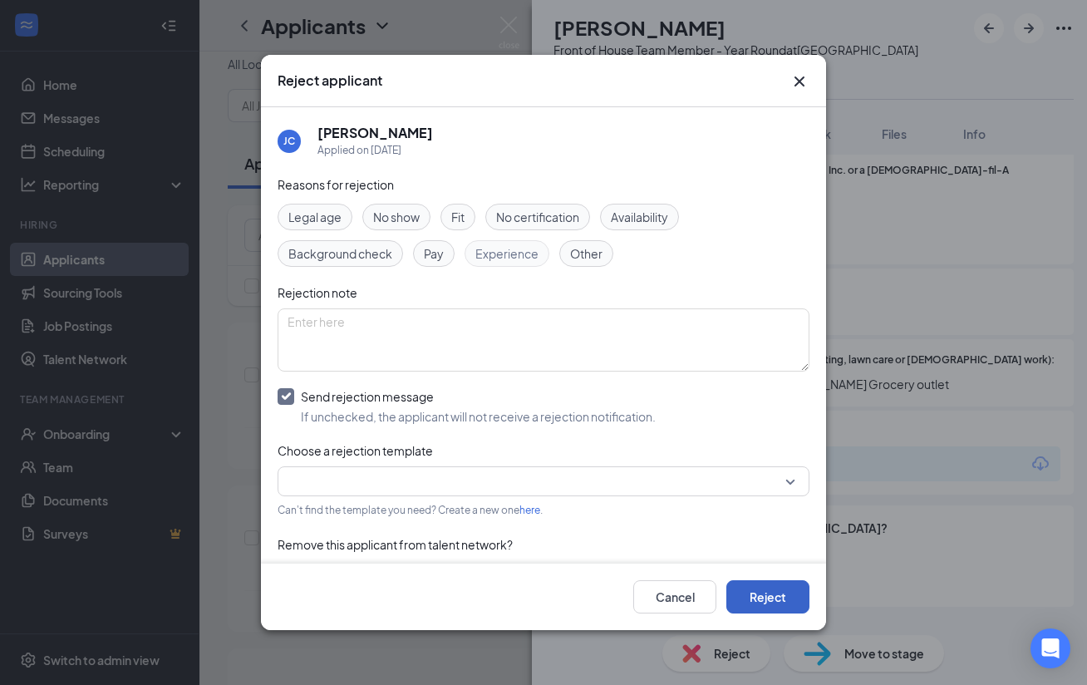
click at [765, 593] on button "Reject" at bounding box center [767, 596] width 83 height 33
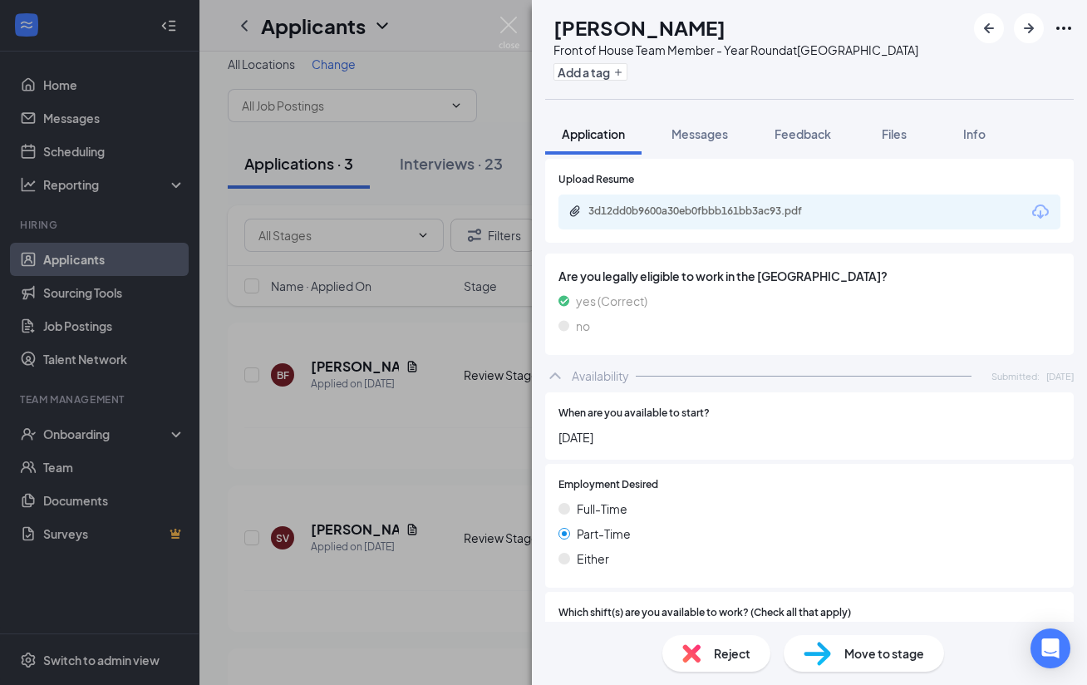
scroll to position [524, 0]
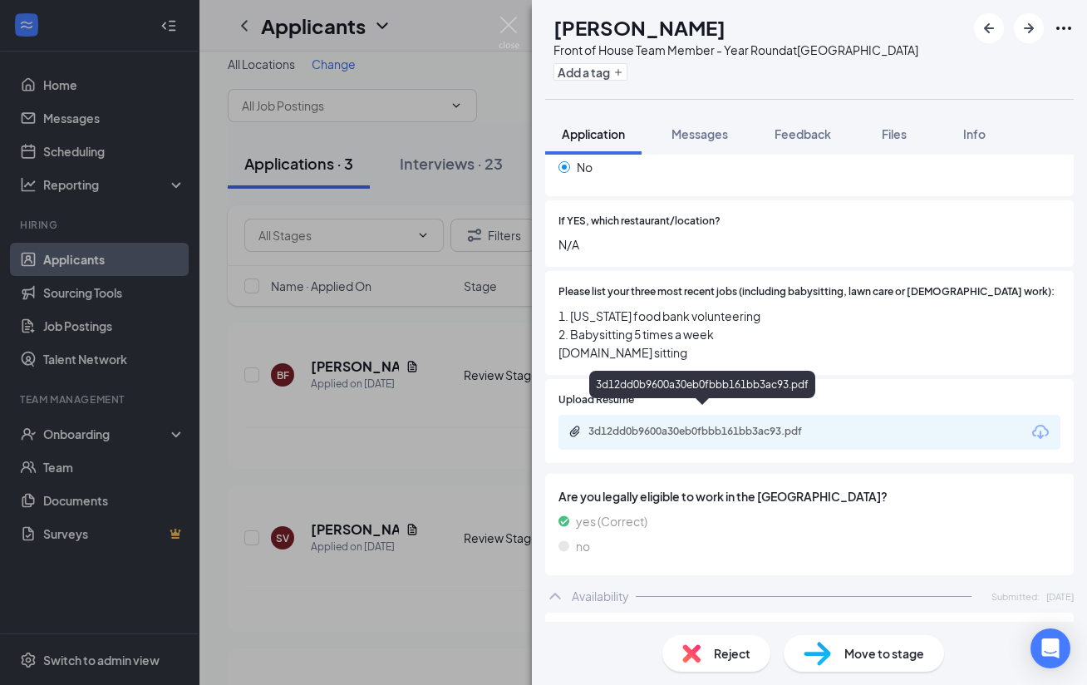
click at [713, 425] on div "3d12dd0b9600a30eb0fbbb161bb3ac93.pdf" at bounding box center [704, 431] width 233 height 13
click at [420, 559] on div "BF [PERSON_NAME] Front of House Team Member - Year Round at [GEOGRAPHIC_DATA] A…" at bounding box center [543, 342] width 1087 height 685
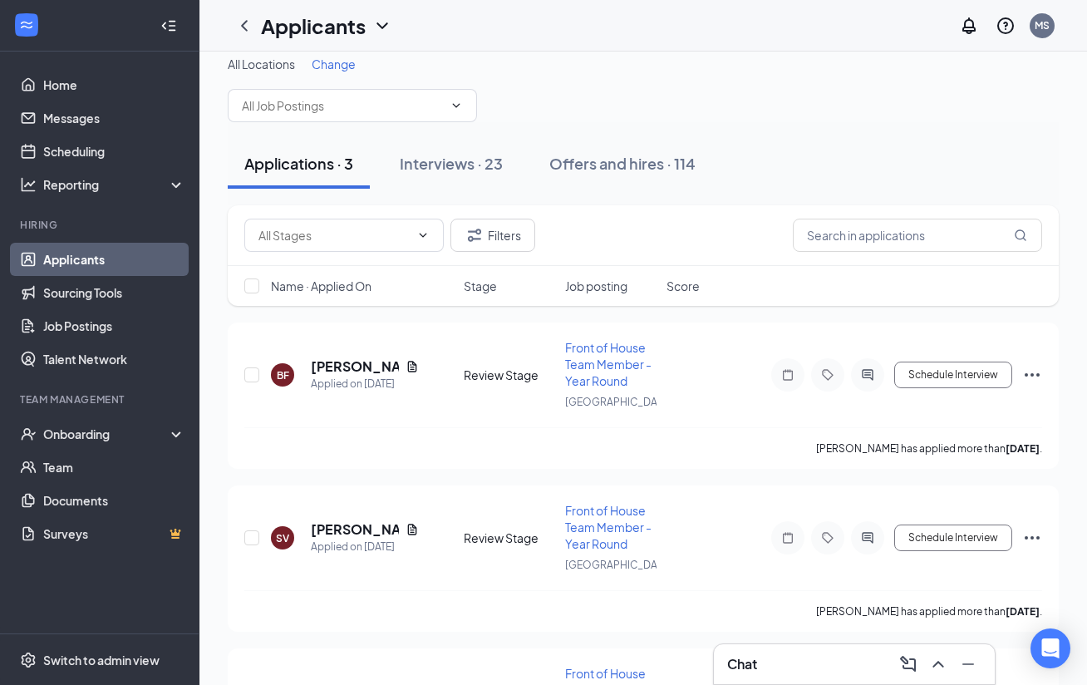
click at [773, 663] on div "Chat" at bounding box center [854, 664] width 254 height 27
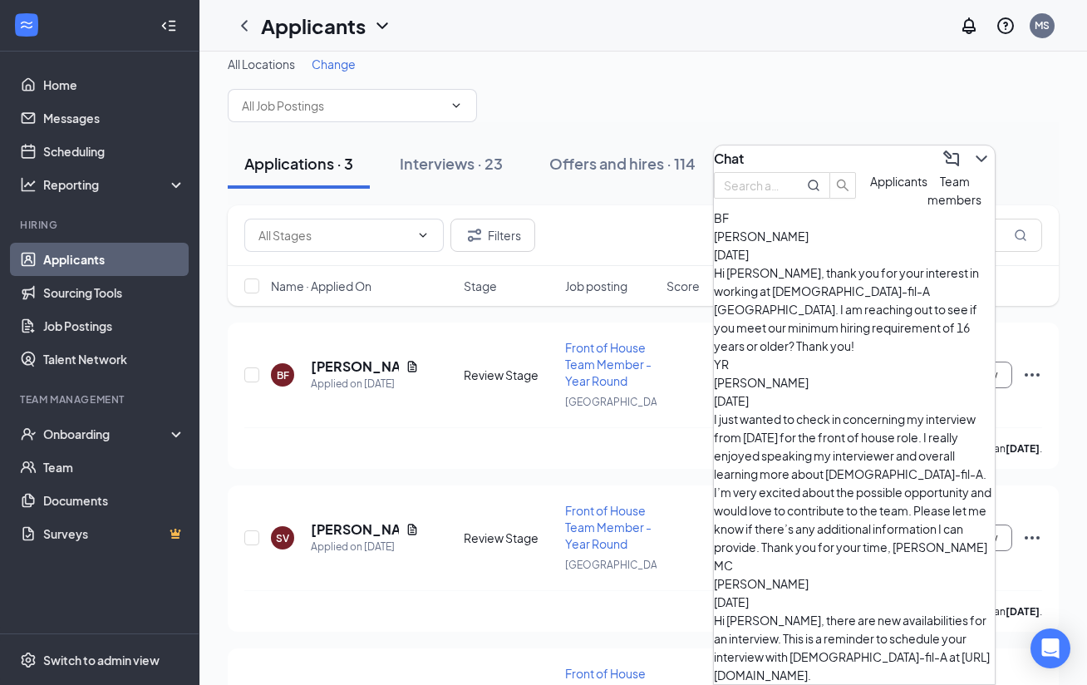
click at [864, 304] on div "Hi [PERSON_NAME], thank you for your interest in working at [DEMOGRAPHIC_DATA]-…" at bounding box center [854, 308] width 281 height 91
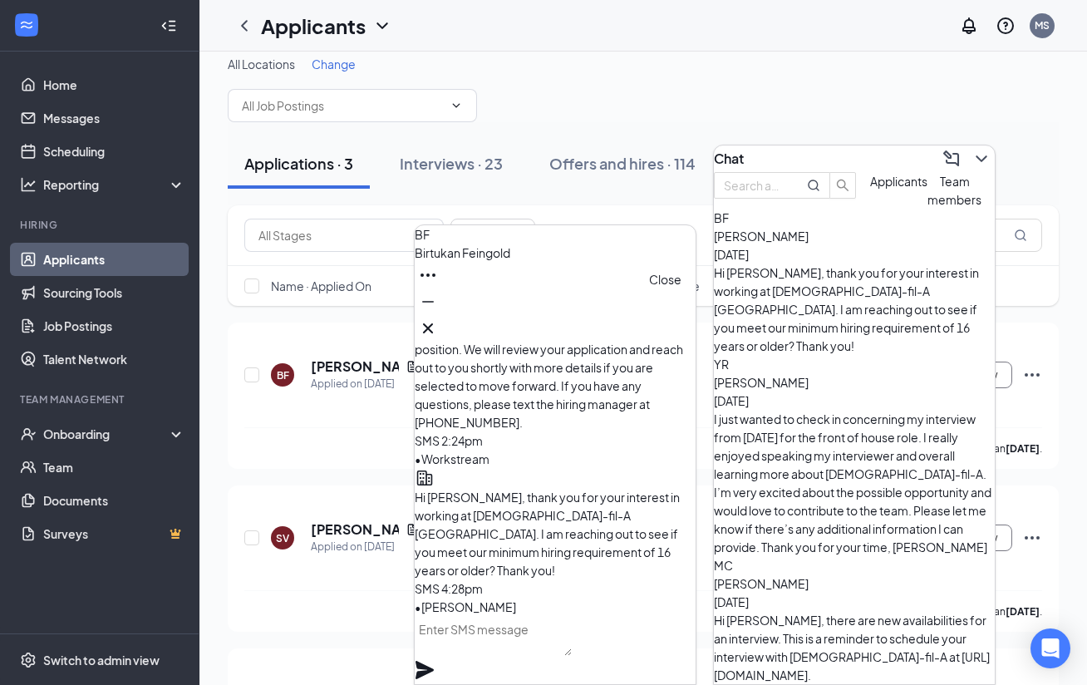
click at [682, 327] on div at bounding box center [555, 328] width 281 height 27
click at [438, 322] on icon "Cross" at bounding box center [428, 328] width 20 height 20
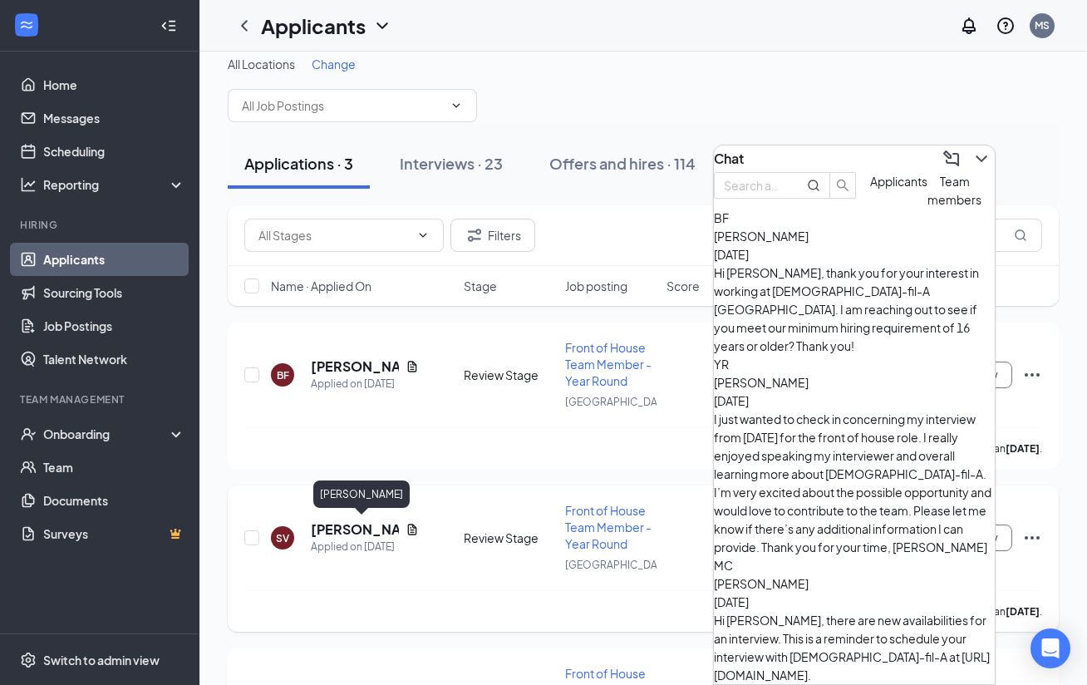
click at [332, 524] on h5 "[PERSON_NAME]" at bounding box center [355, 529] width 88 height 18
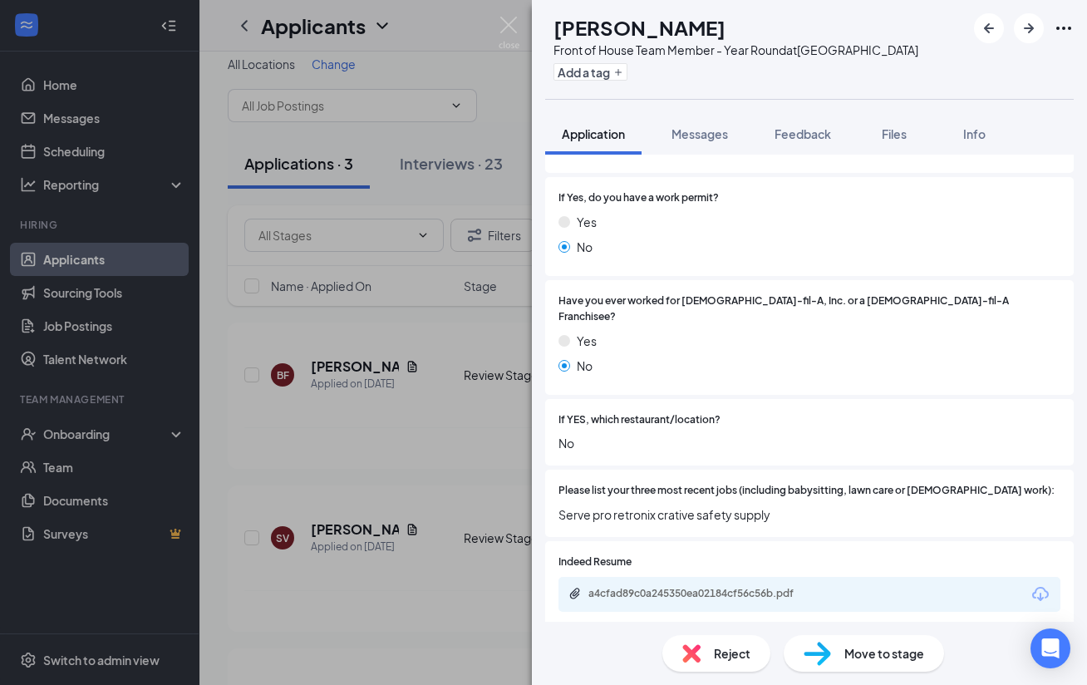
scroll to position [349, 0]
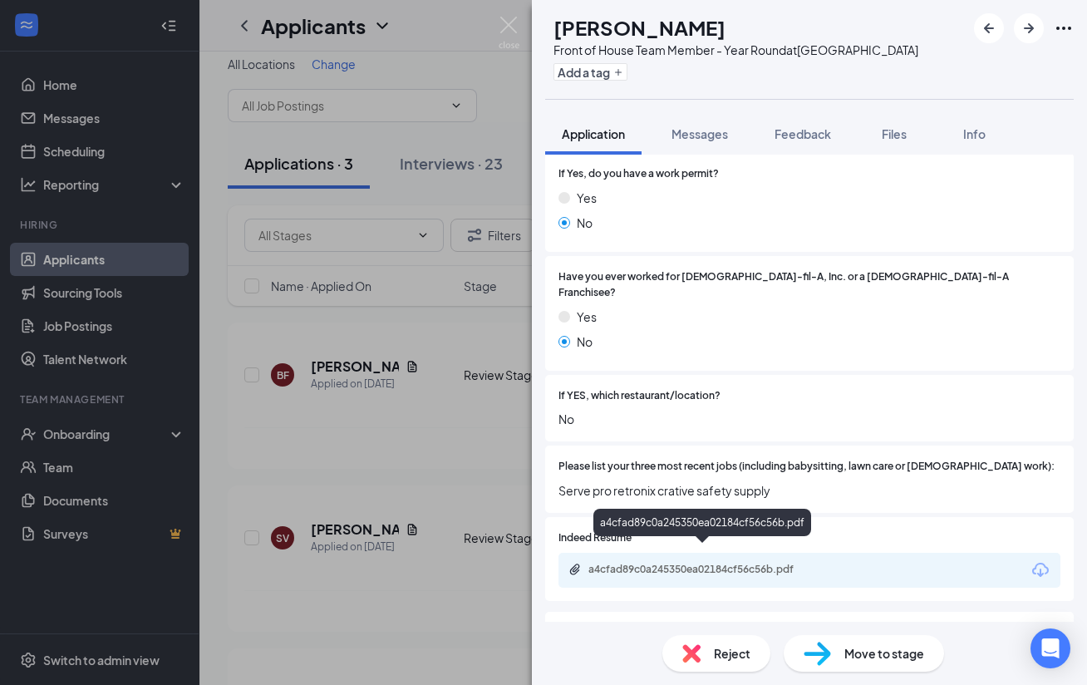
click at [709, 563] on div "a4cfad89c0a245350ea02184cf56c56b.pdf" at bounding box center [704, 569] width 233 height 13
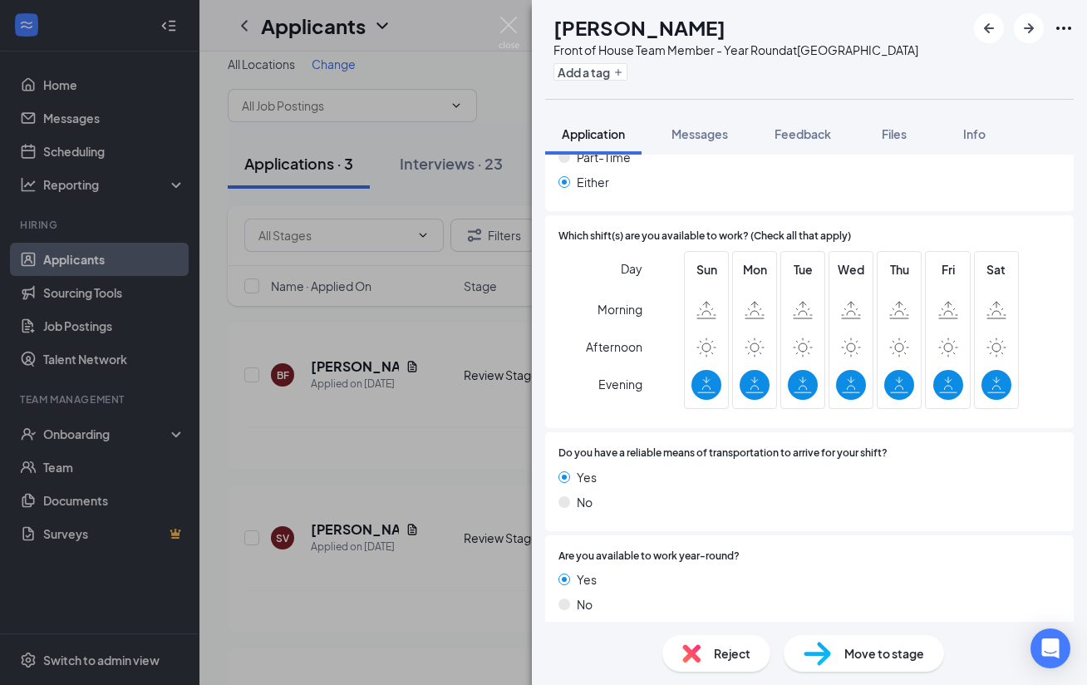
scroll to position [1084, 0]
click at [726, 648] on span "Reject" at bounding box center [732, 653] width 37 height 18
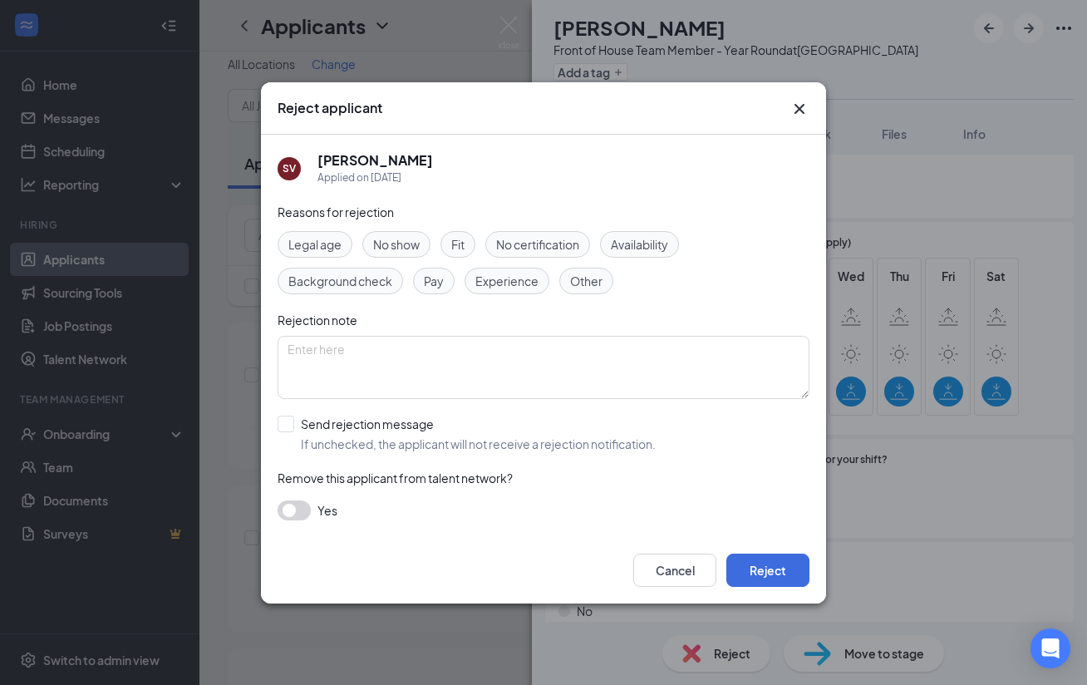
click at [501, 286] on span "Experience" at bounding box center [506, 281] width 63 height 18
click at [388, 433] on input "Send rejection message If unchecked, the applicant will not receive a rejection…" at bounding box center [467, 434] width 378 height 37
checkbox input "true"
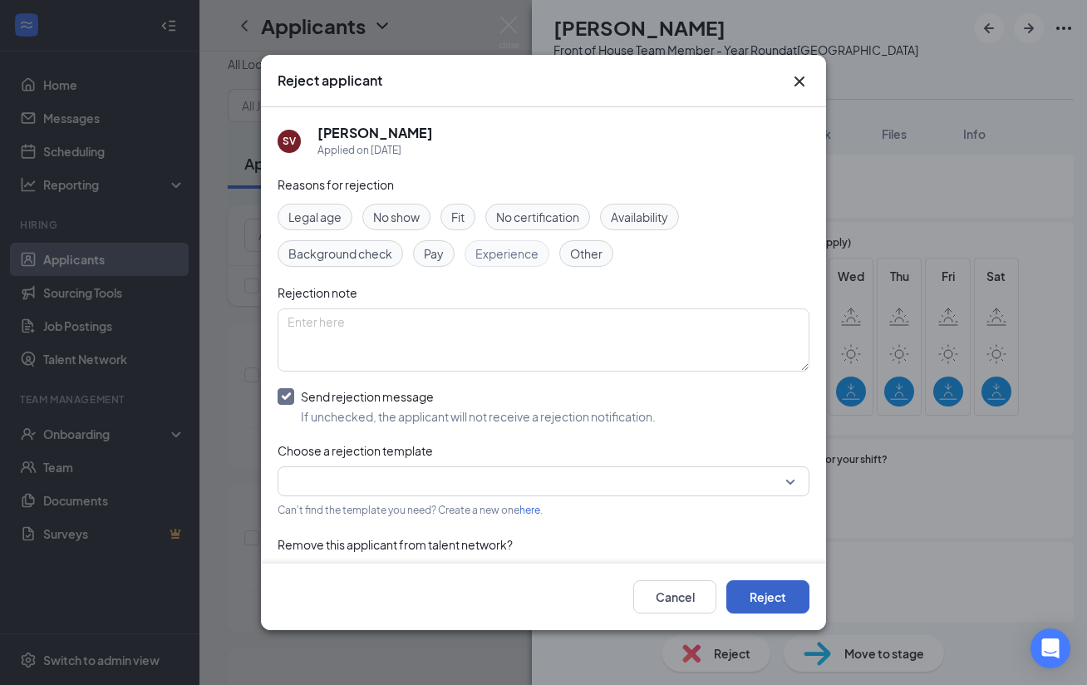
click at [774, 589] on button "Reject" at bounding box center [767, 596] width 83 height 33
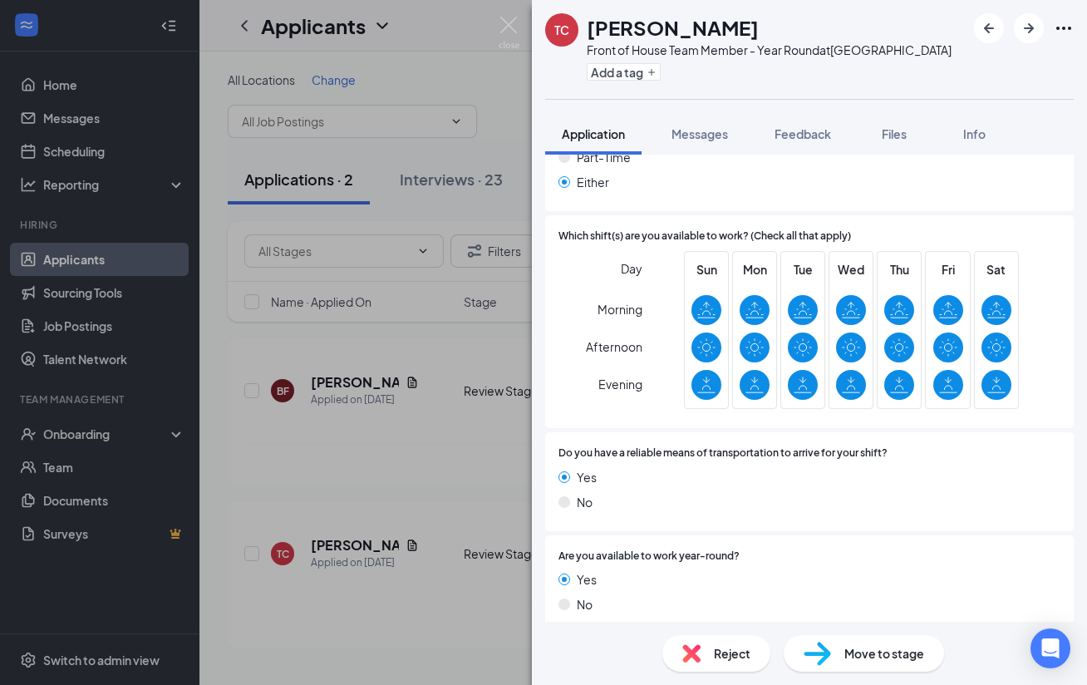
scroll to position [585, 0]
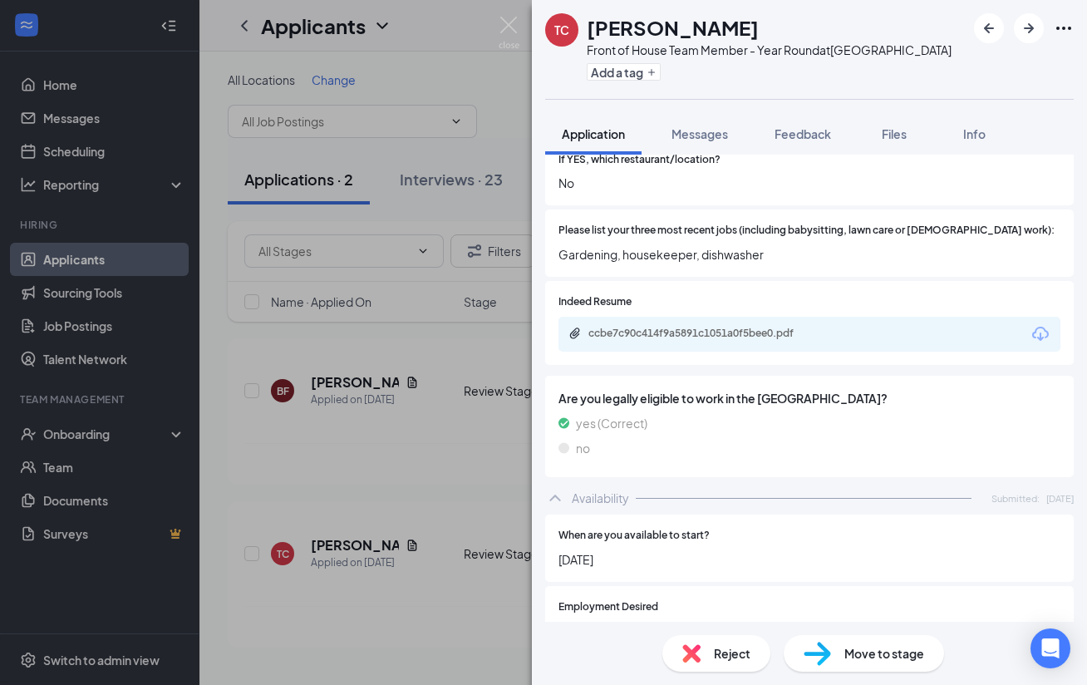
click at [728, 327] on div "ccbe7c90c414f9a5891c1051a0f5bee0.pdf" at bounding box center [704, 333] width 233 height 13
